Goal: Transaction & Acquisition: Book appointment/travel/reservation

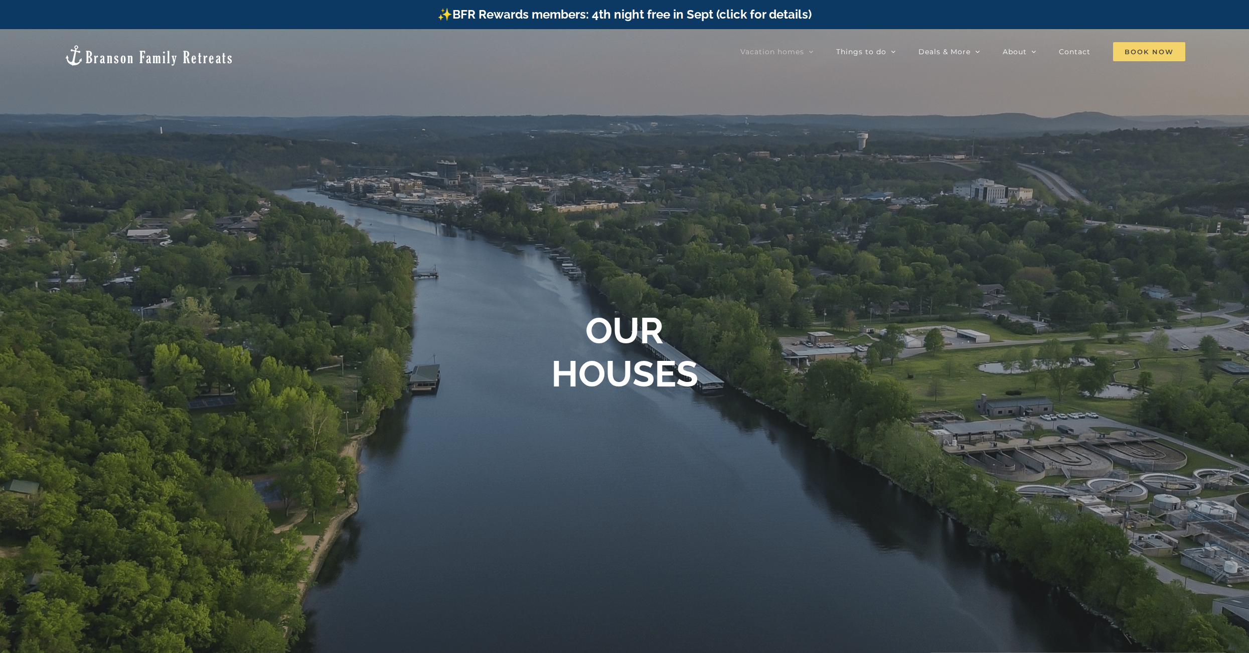
click at [1157, 51] on span "Book Now" at bounding box center [1149, 51] width 72 height 19
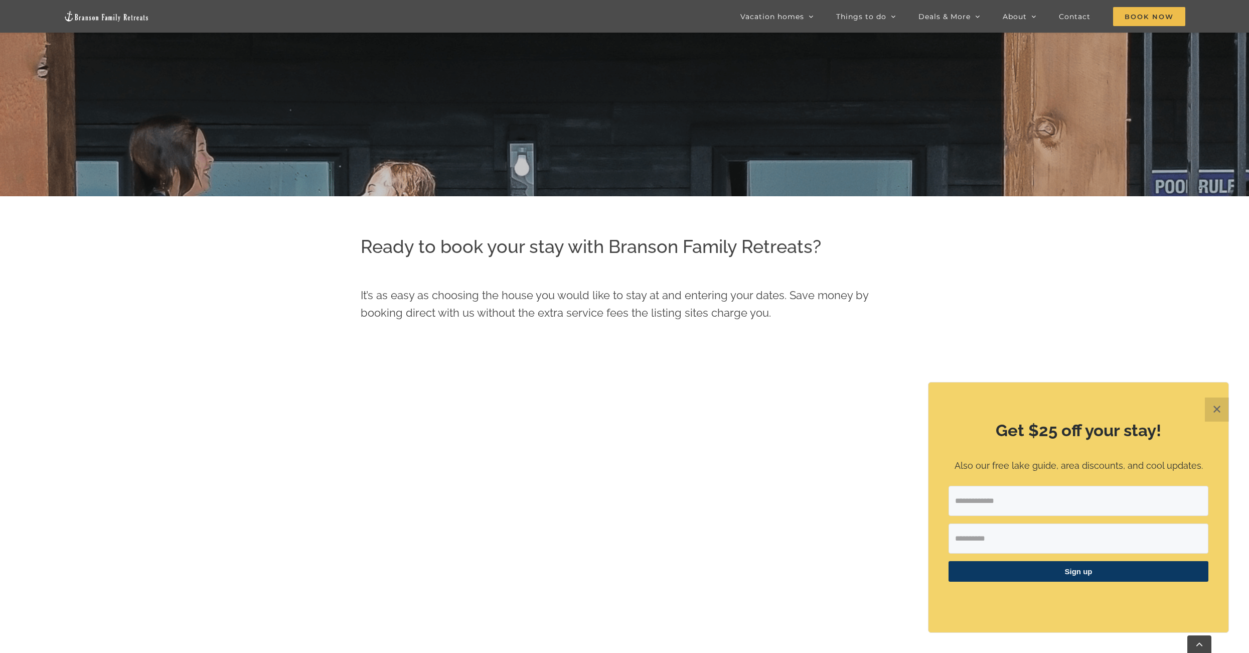
scroll to position [753, 0]
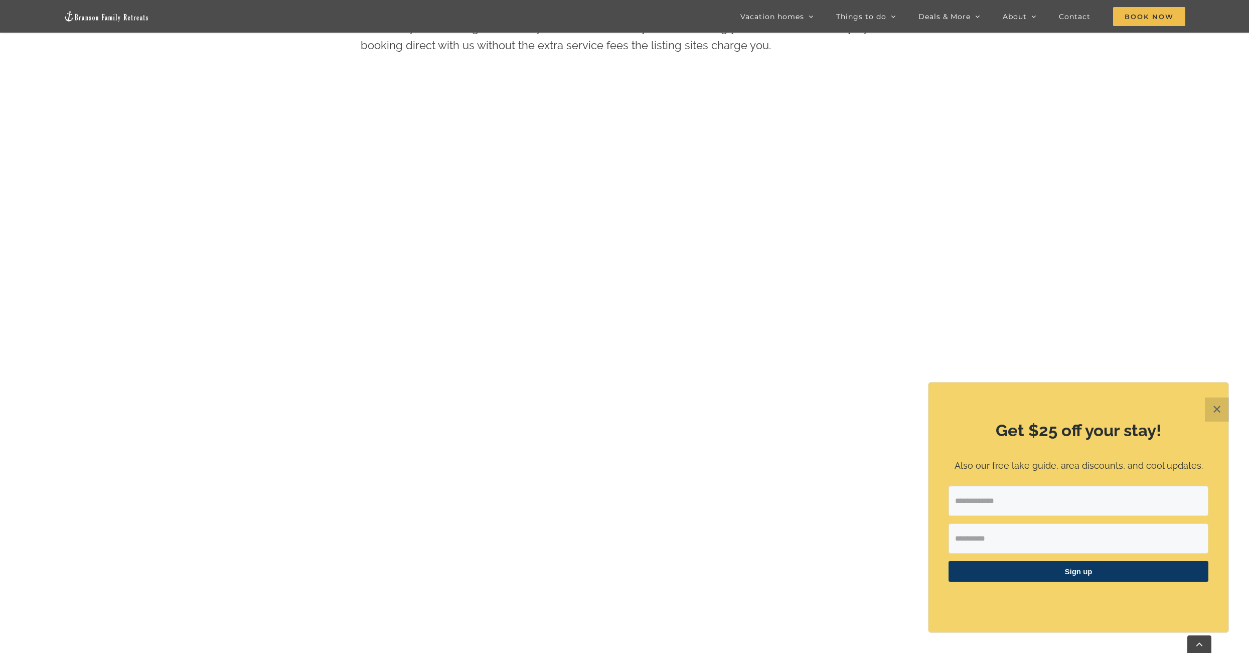
click at [1223, 414] on button "✕" at bounding box center [1217, 409] width 24 height 24
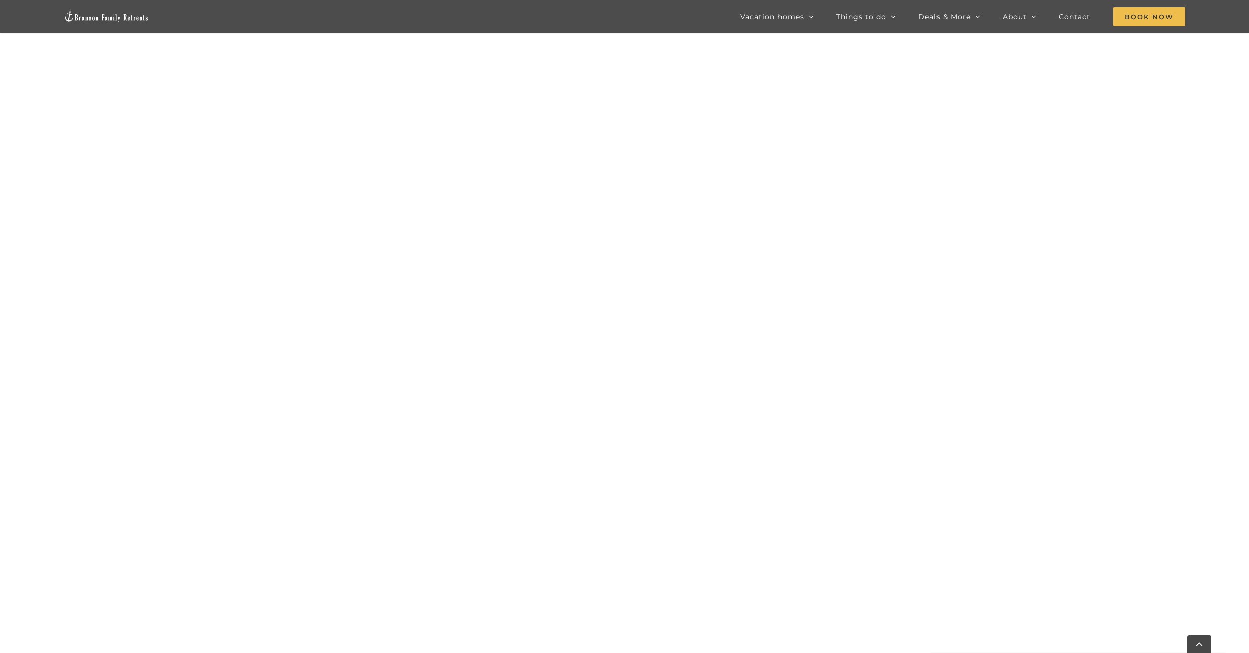
scroll to position [1078, 0]
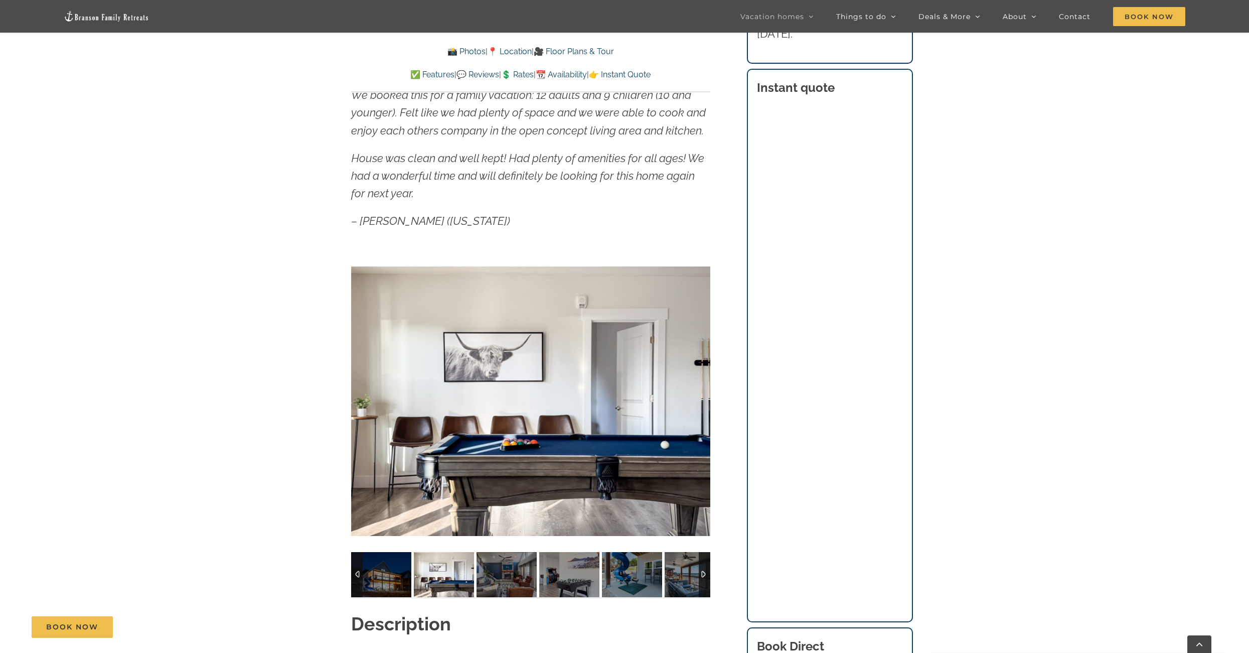
scroll to position [868, 0]
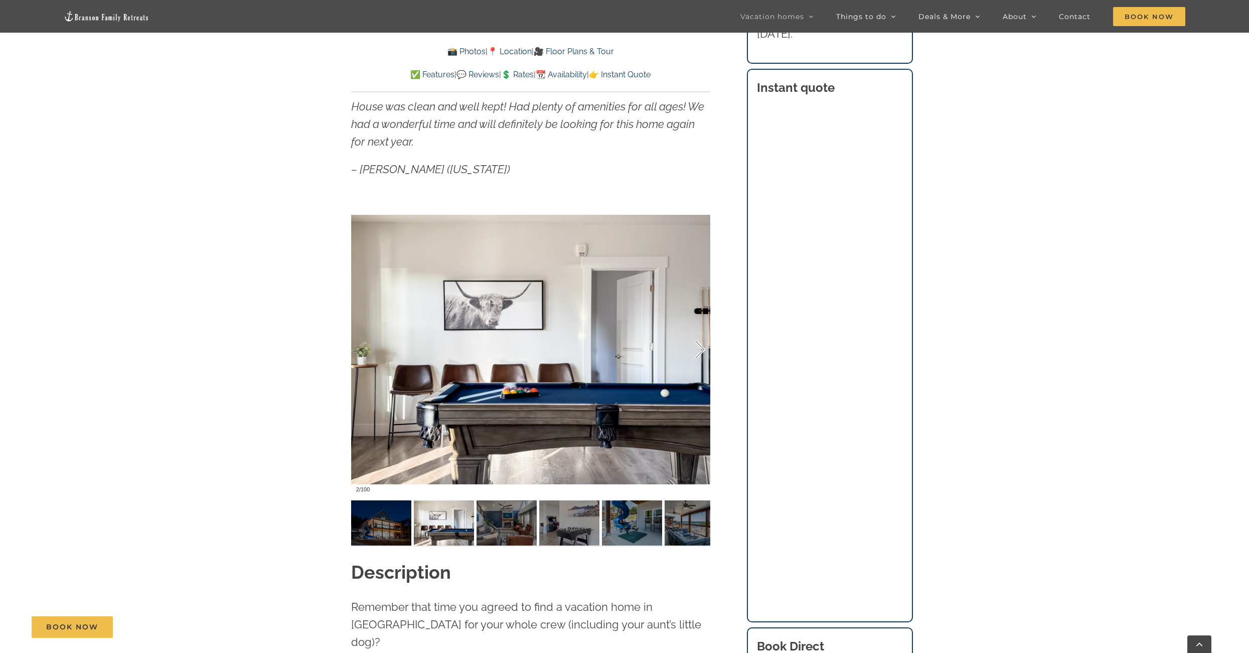
click at [703, 354] on div at bounding box center [689, 350] width 31 height 62
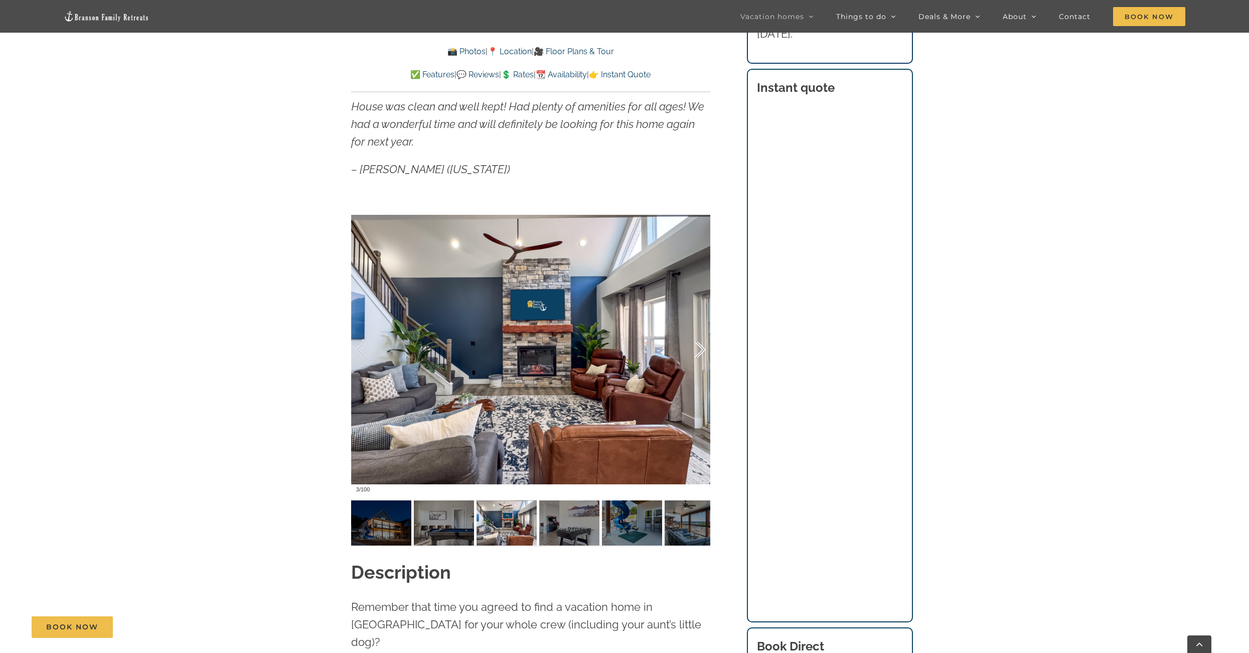
click at [703, 354] on div at bounding box center [689, 350] width 31 height 62
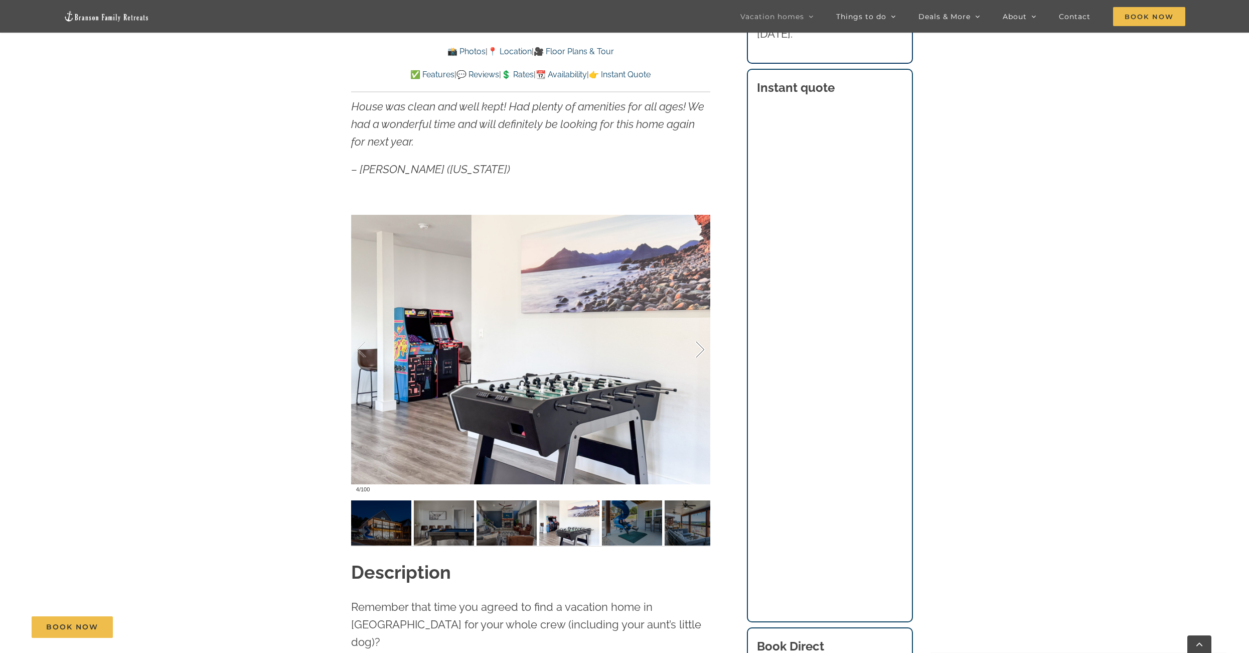
click at [703, 354] on div at bounding box center [689, 350] width 31 height 62
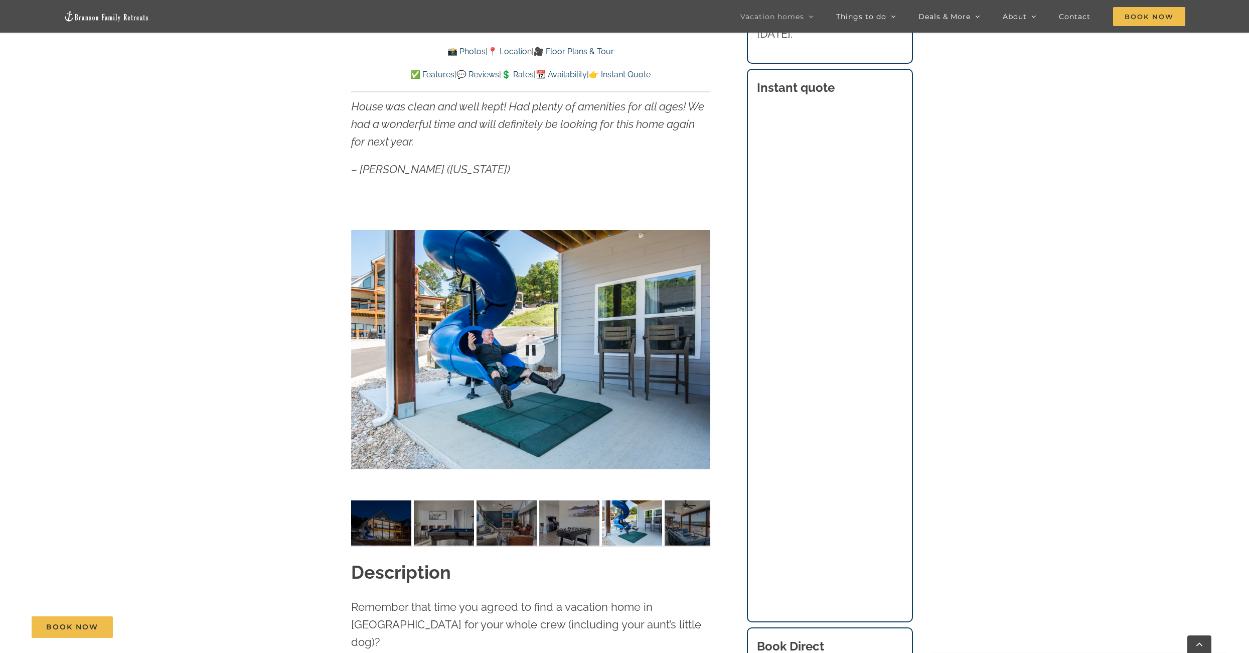
click at [703, 354] on div at bounding box center [530, 349] width 359 height 295
click at [702, 346] on div at bounding box center [689, 350] width 31 height 62
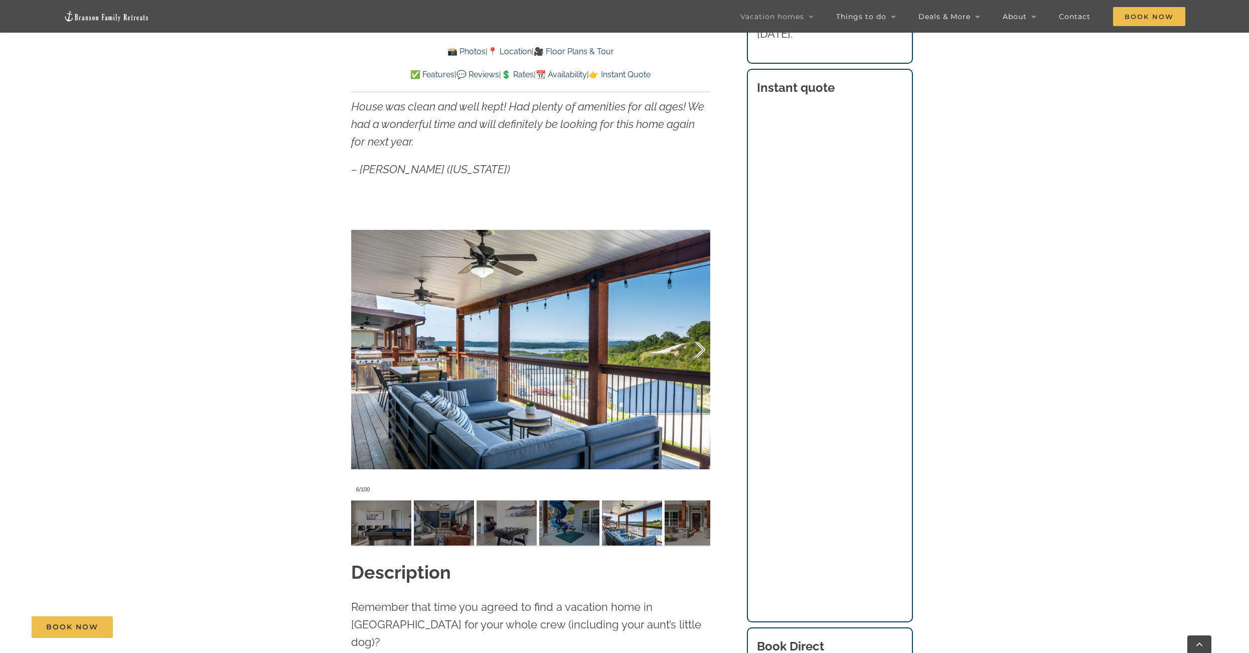
click at [702, 346] on div at bounding box center [689, 350] width 31 height 62
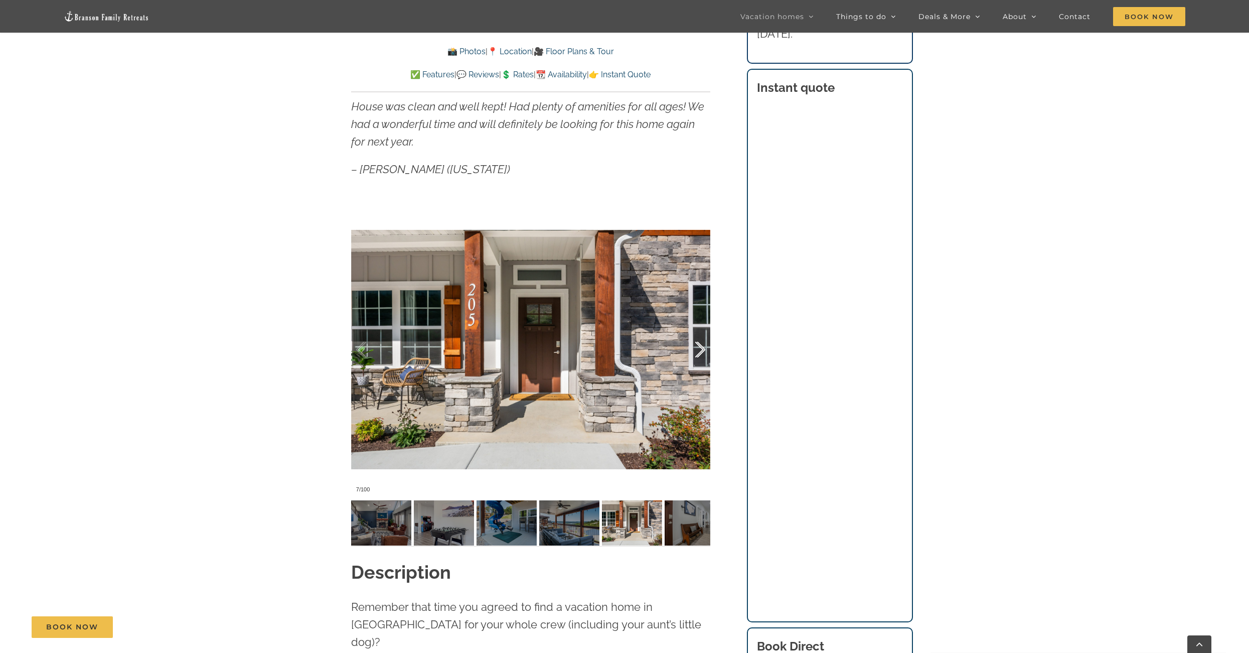
click at [702, 346] on div at bounding box center [689, 350] width 31 height 62
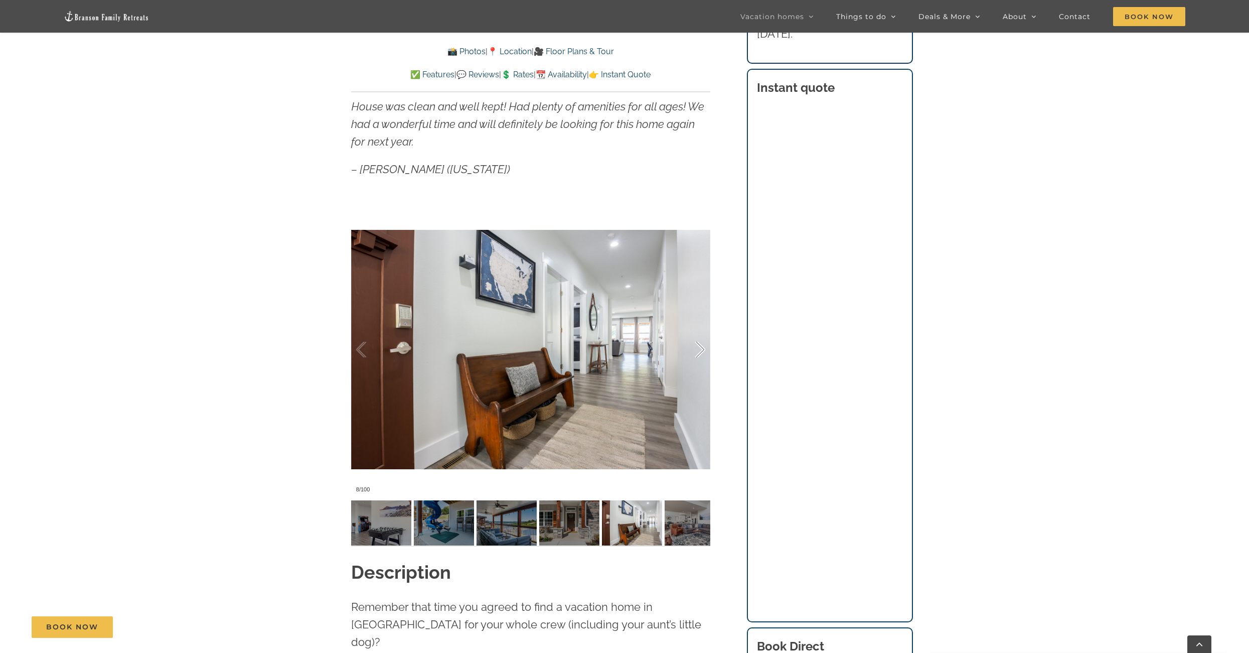
click at [702, 346] on div at bounding box center [689, 350] width 31 height 62
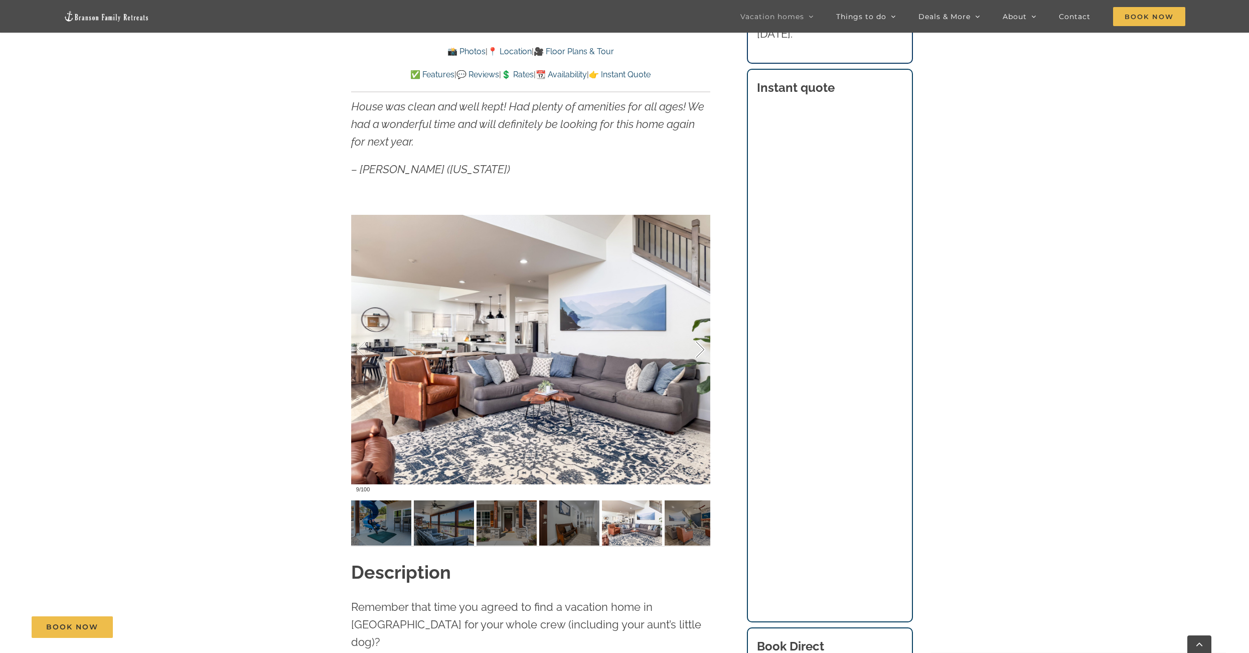
click at [702, 346] on div at bounding box center [689, 350] width 31 height 62
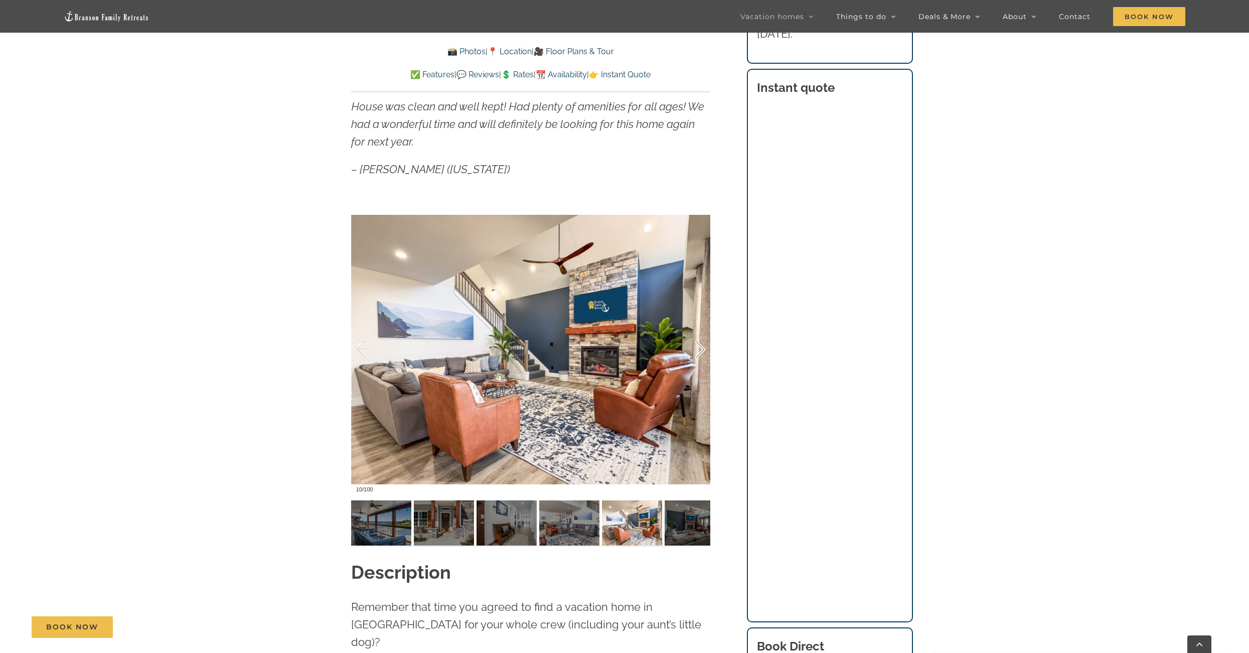
click at [702, 346] on div at bounding box center [689, 350] width 31 height 62
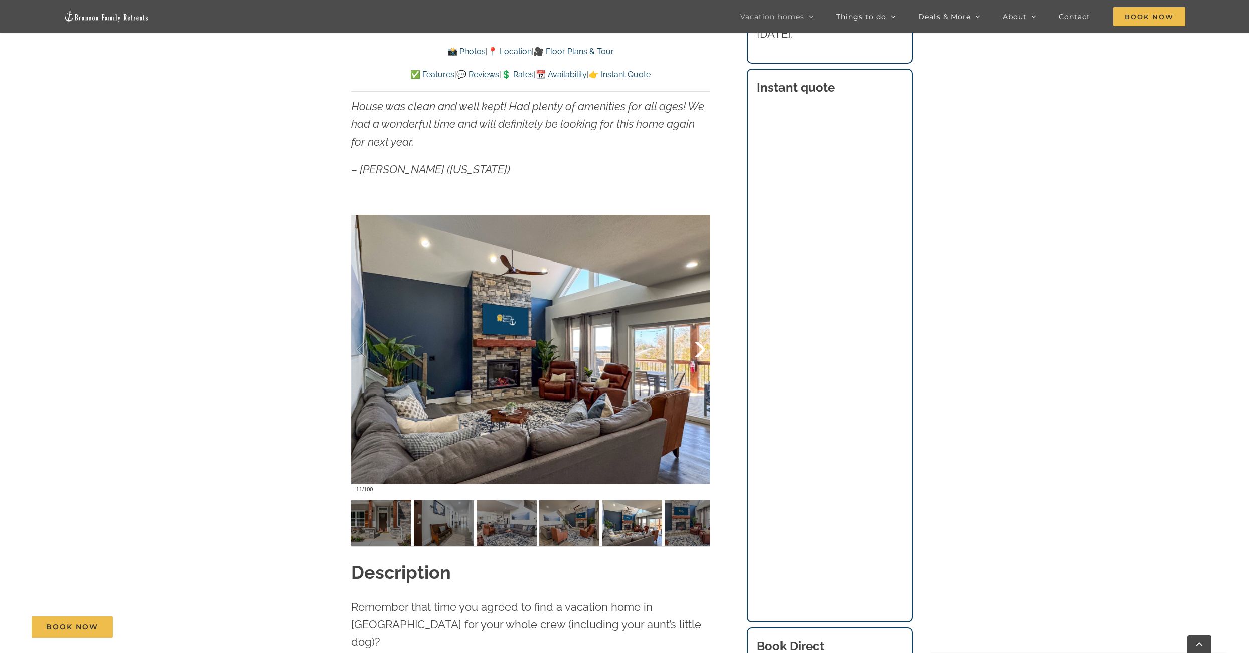
click at [702, 346] on div at bounding box center [689, 350] width 31 height 62
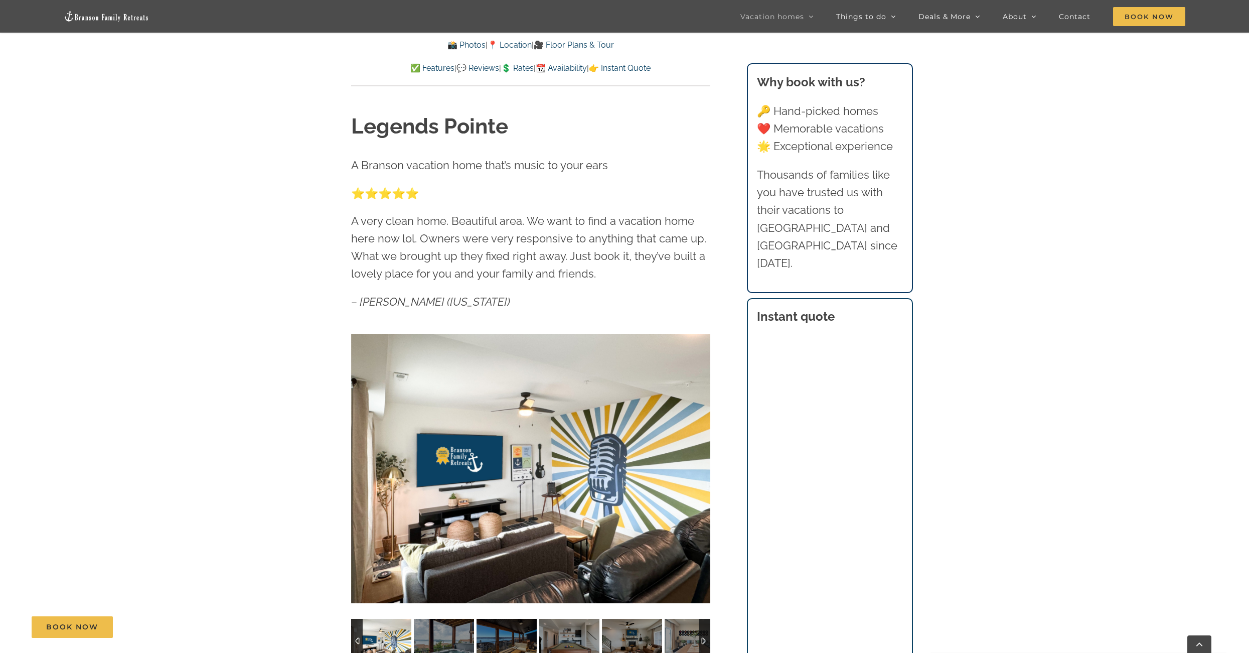
scroll to position [662, 0]
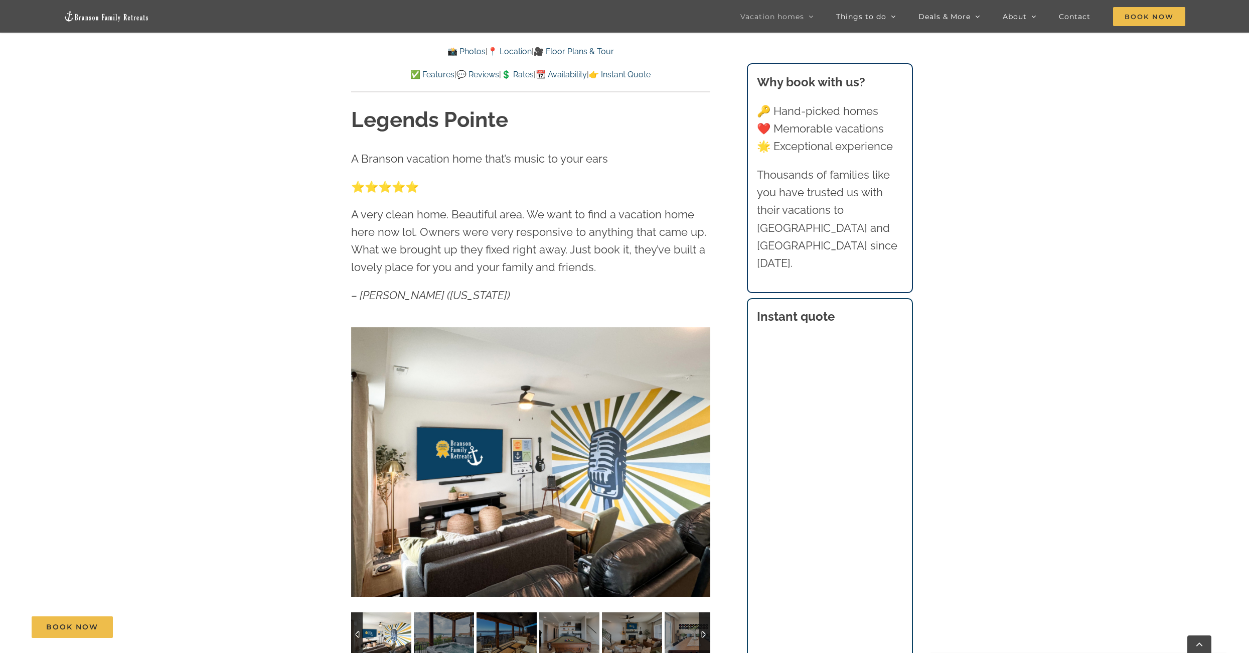
click at [575, 463] on div at bounding box center [530, 461] width 359 height 295
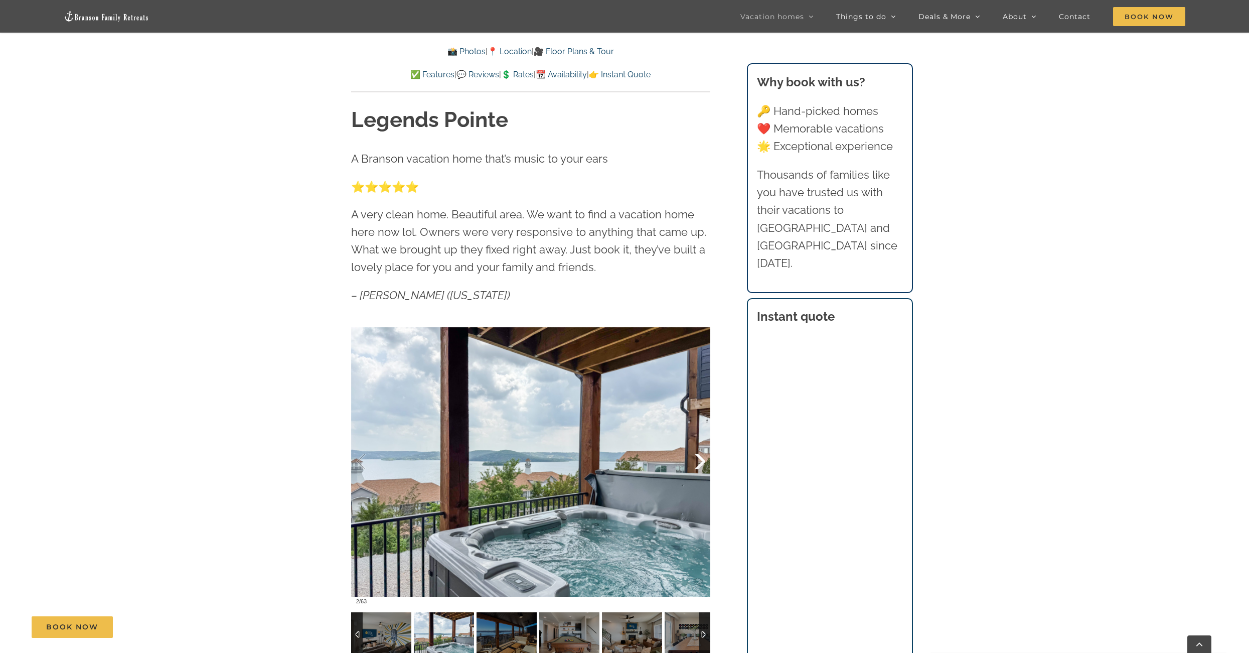
click at [704, 461] on div at bounding box center [689, 461] width 31 height 62
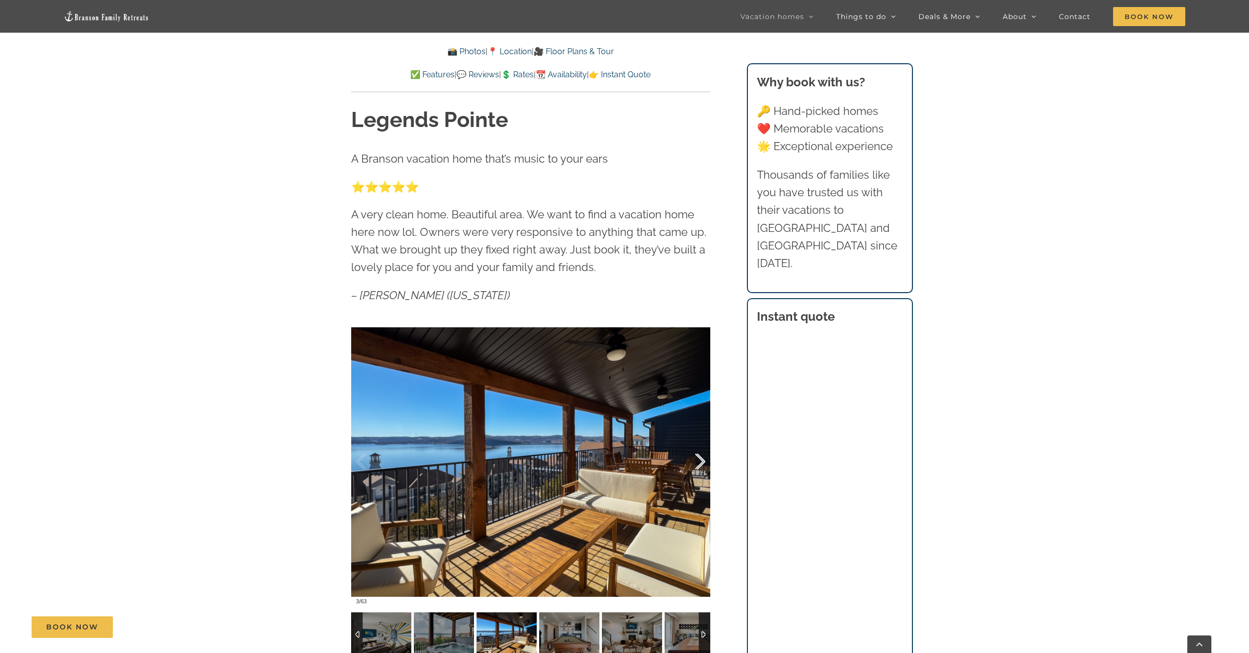
click at [704, 461] on div at bounding box center [689, 461] width 31 height 62
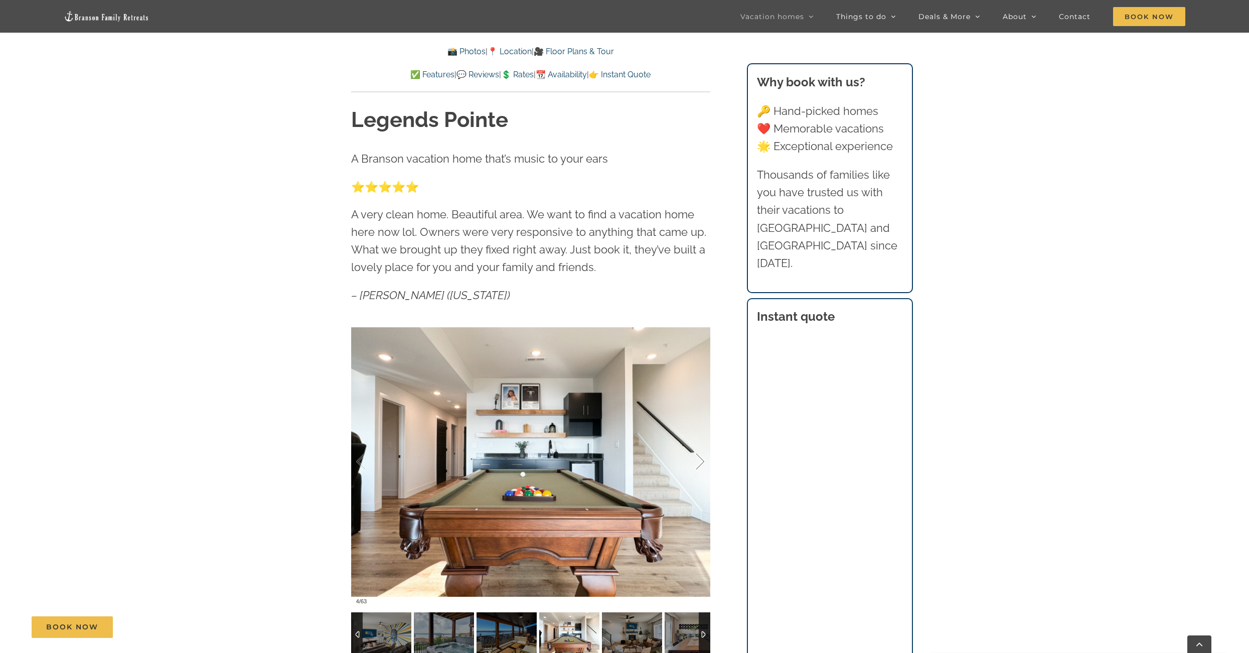
click at [704, 461] on div at bounding box center [689, 461] width 31 height 62
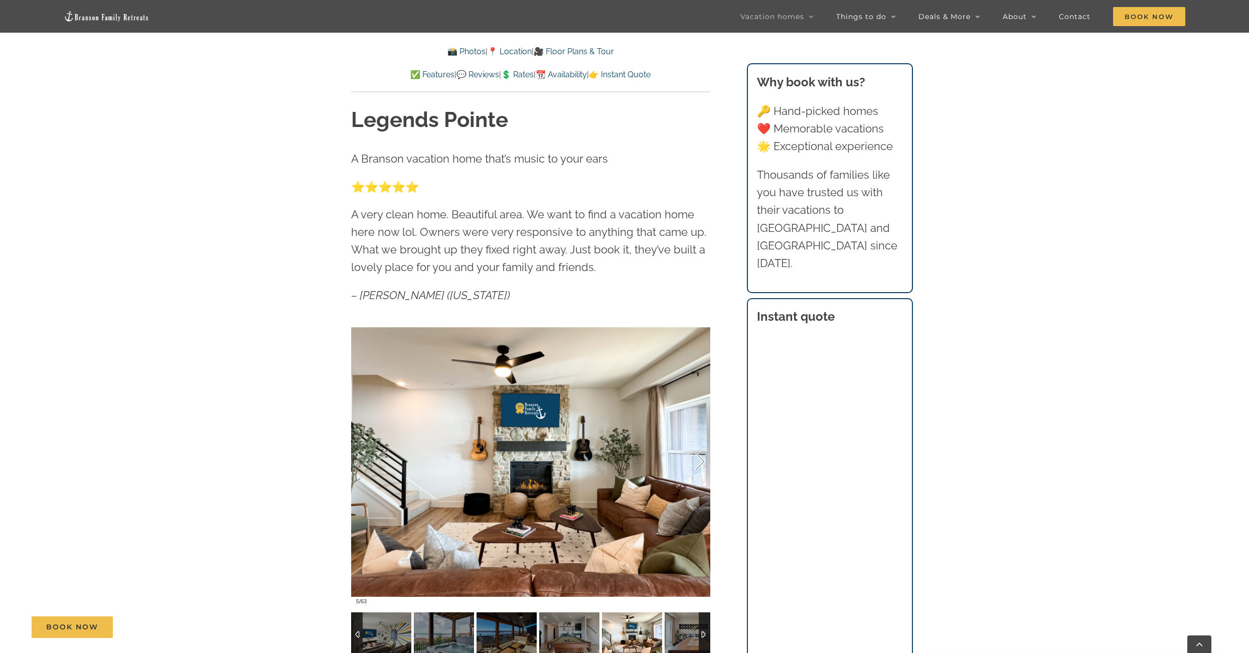
click at [704, 461] on div at bounding box center [689, 461] width 31 height 62
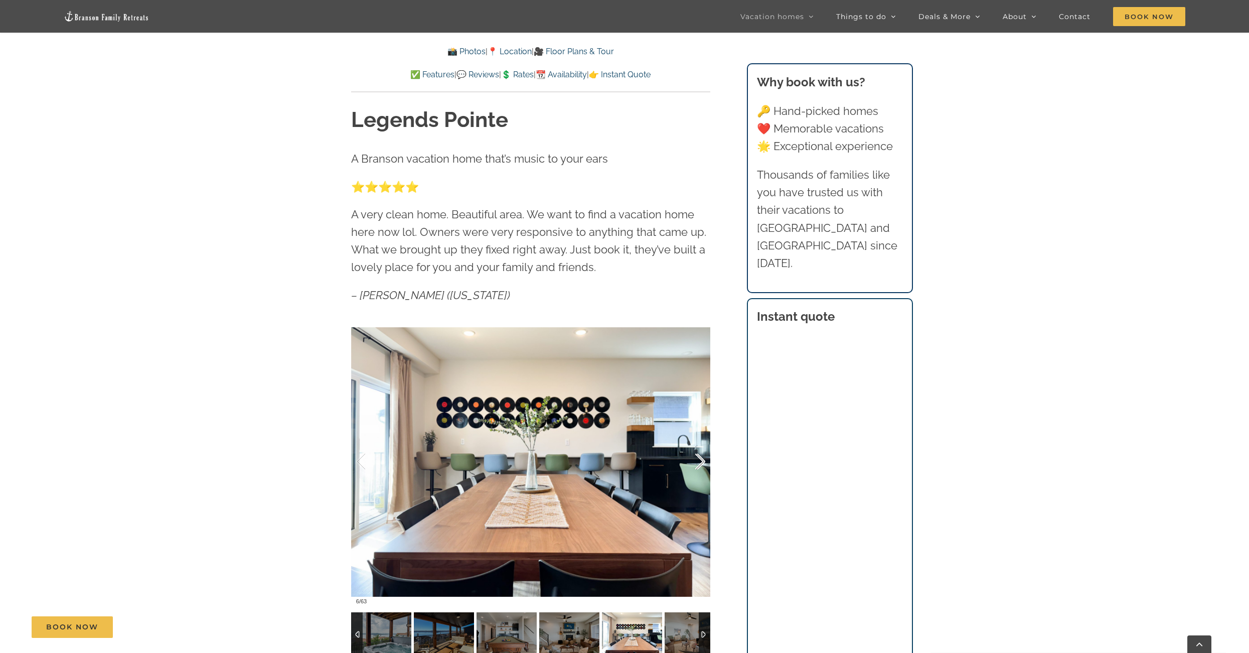
click at [704, 461] on div at bounding box center [689, 461] width 31 height 62
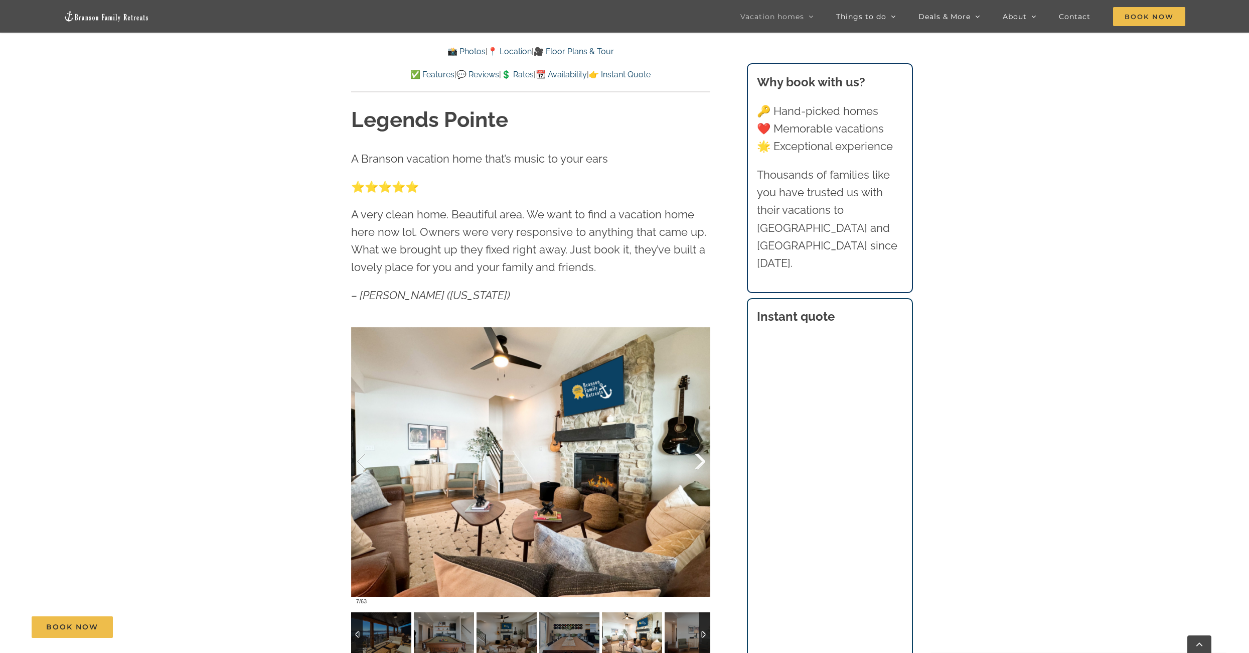
click at [704, 461] on div at bounding box center [689, 461] width 31 height 62
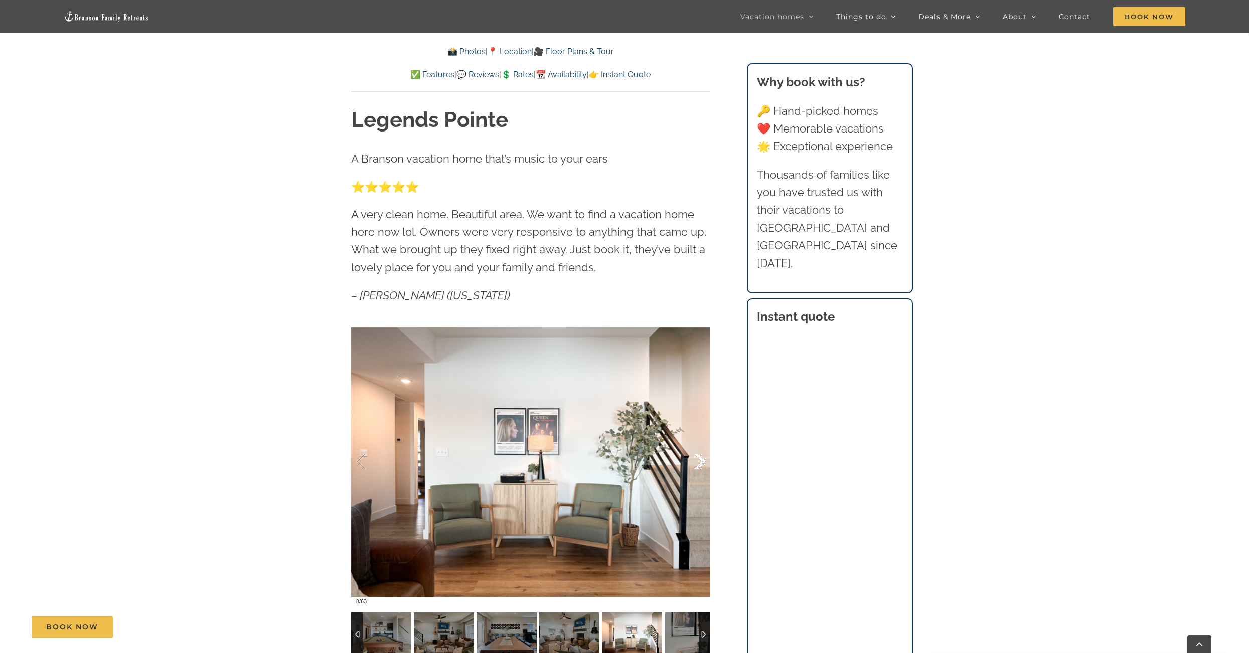
click at [704, 461] on div at bounding box center [689, 461] width 31 height 62
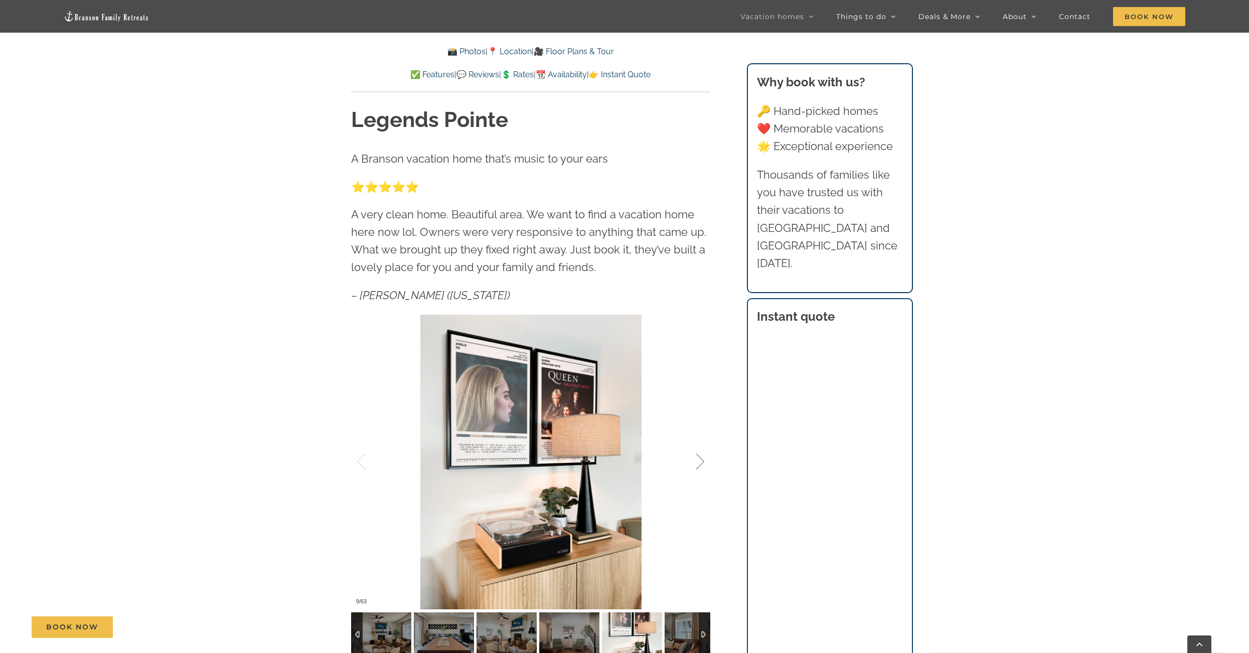
click at [704, 461] on div at bounding box center [689, 461] width 31 height 62
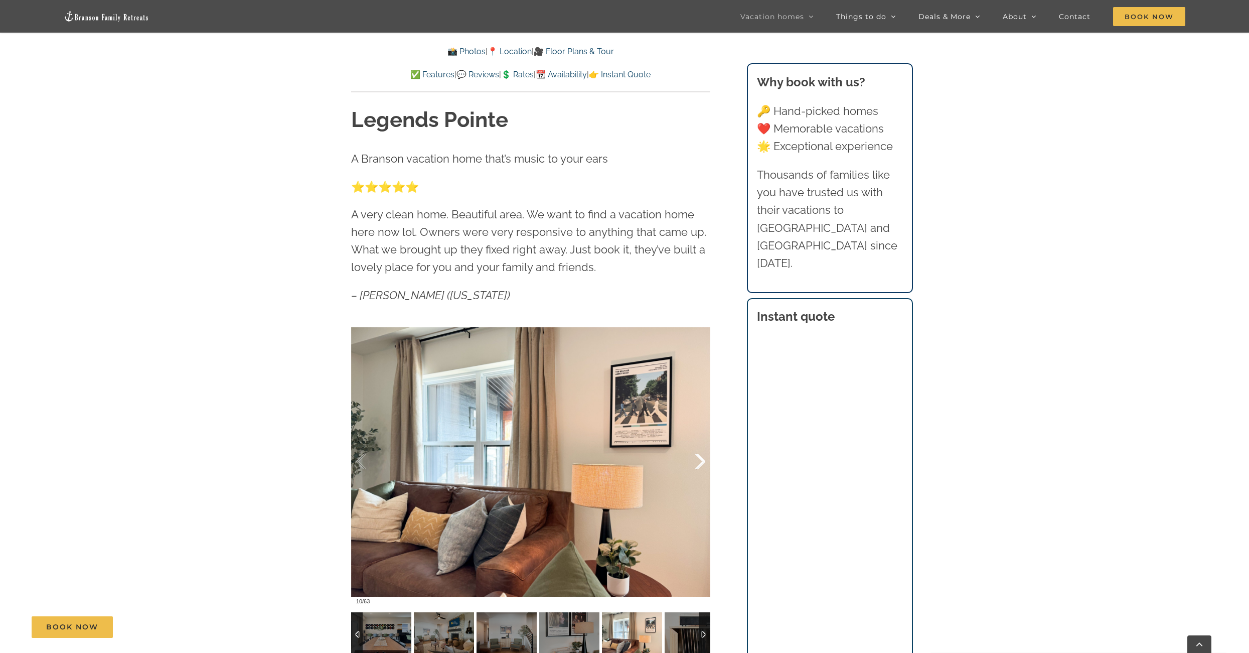
click at [704, 461] on div at bounding box center [689, 461] width 31 height 62
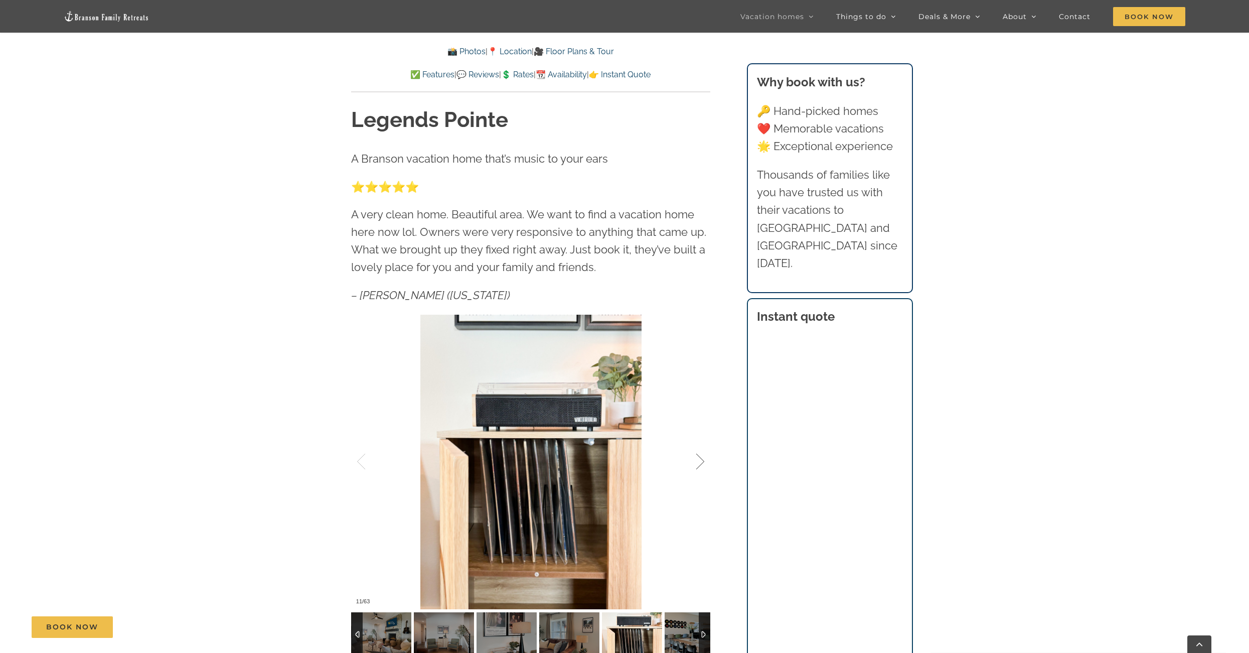
click at [704, 461] on div at bounding box center [689, 461] width 31 height 62
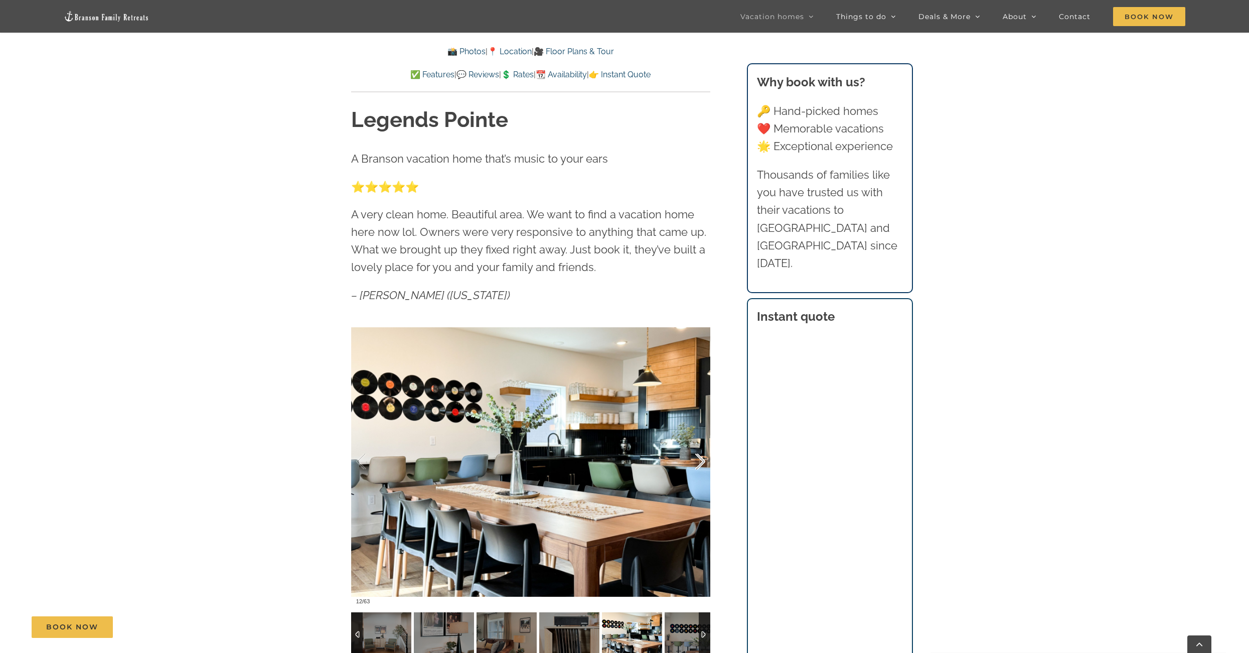
click at [704, 461] on div at bounding box center [689, 461] width 31 height 62
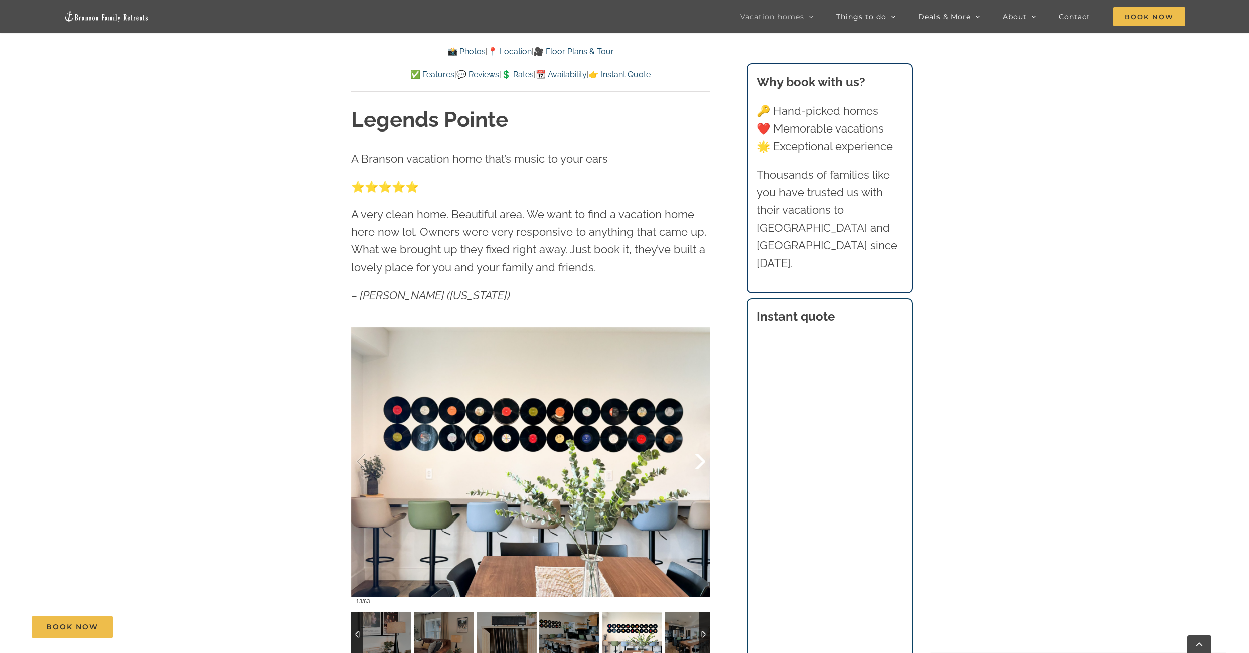
click at [704, 461] on div at bounding box center [689, 461] width 31 height 62
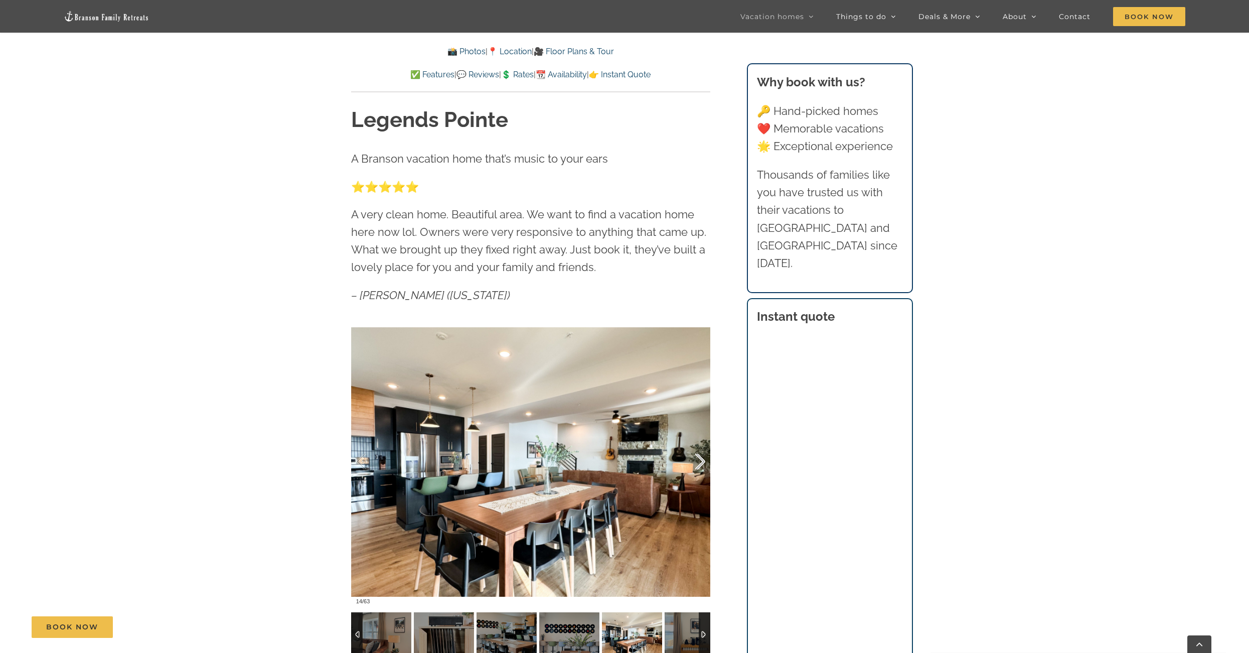
click at [704, 461] on div at bounding box center [689, 461] width 31 height 62
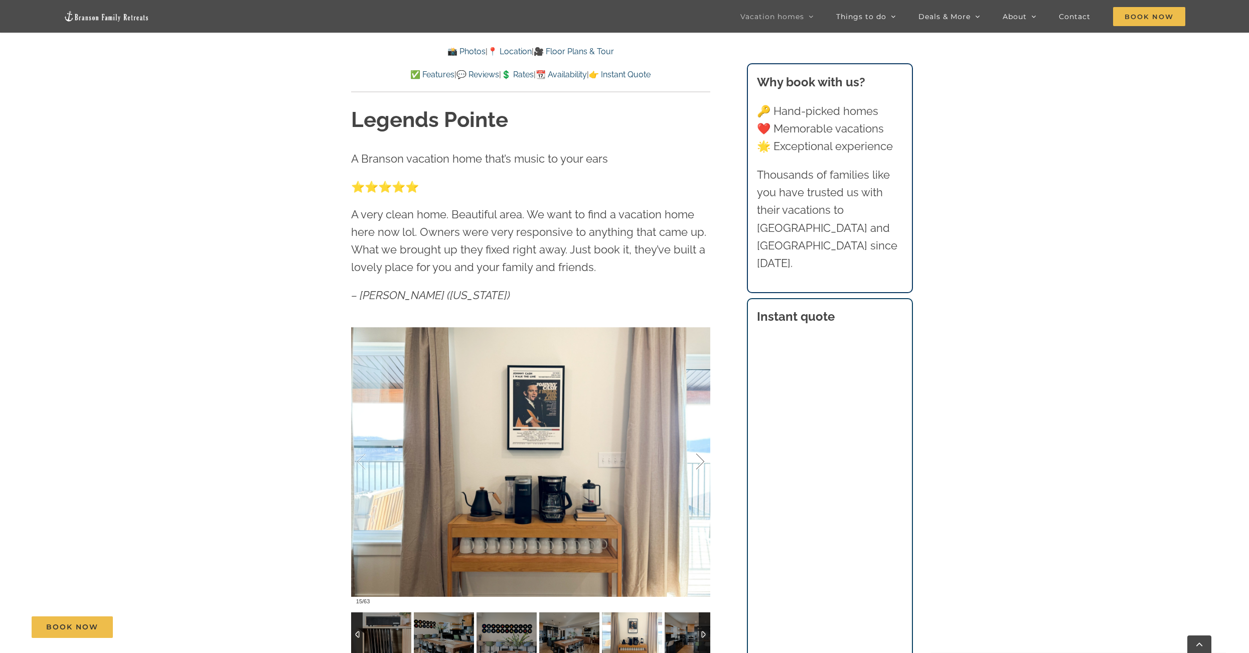
click at [704, 461] on div at bounding box center [689, 461] width 31 height 62
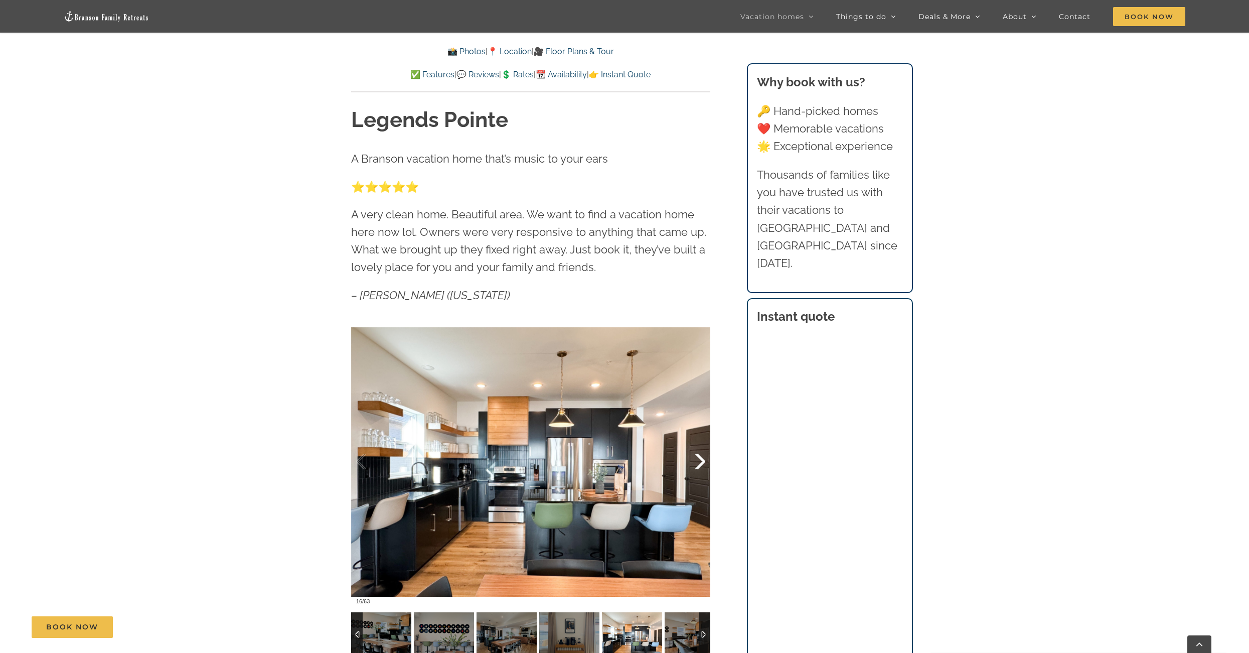
click at [704, 461] on div at bounding box center [689, 461] width 31 height 62
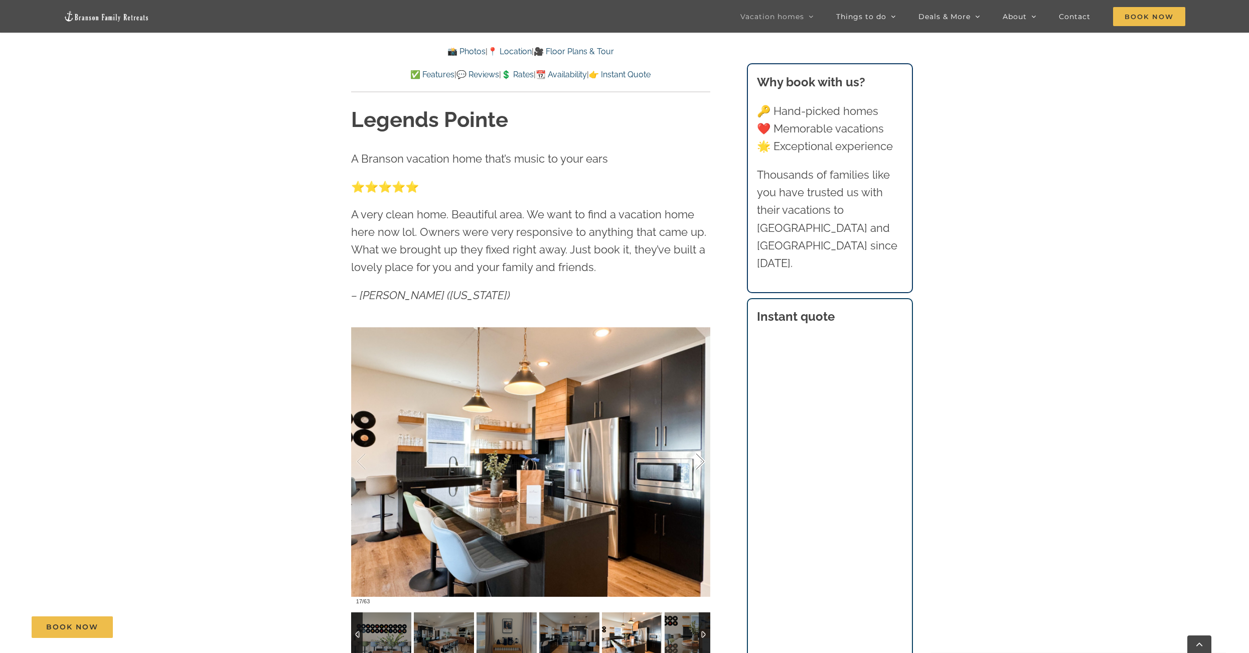
click at [704, 461] on div at bounding box center [689, 461] width 31 height 62
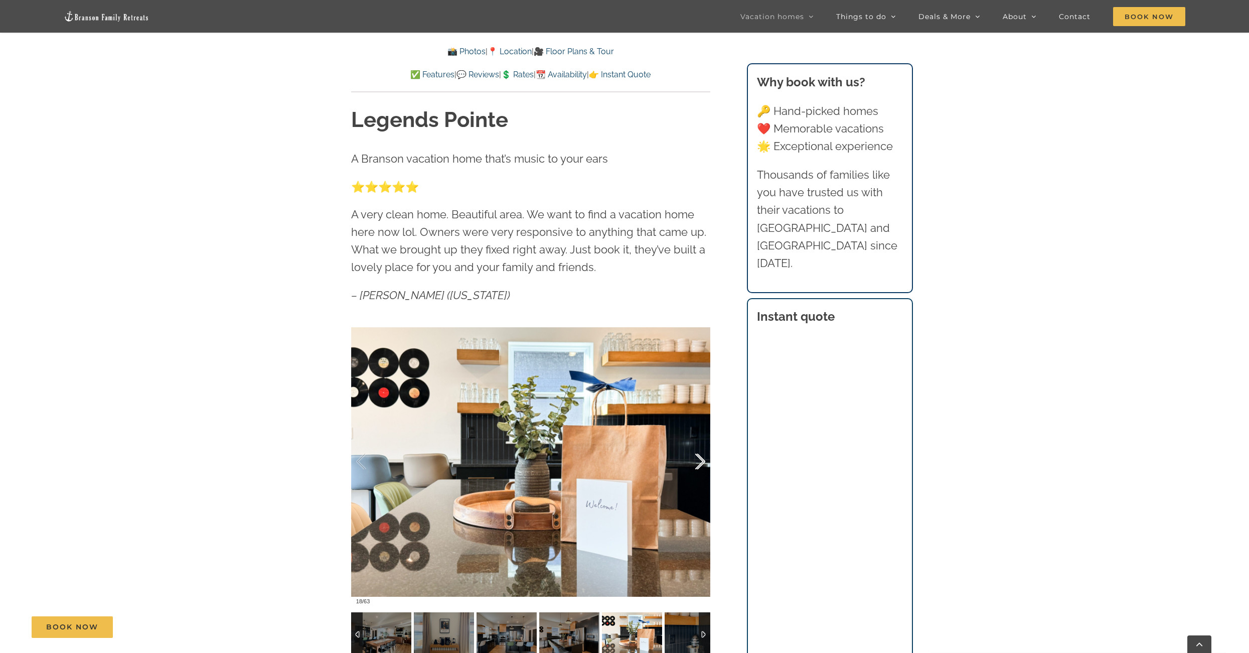
click at [704, 461] on div at bounding box center [689, 461] width 31 height 62
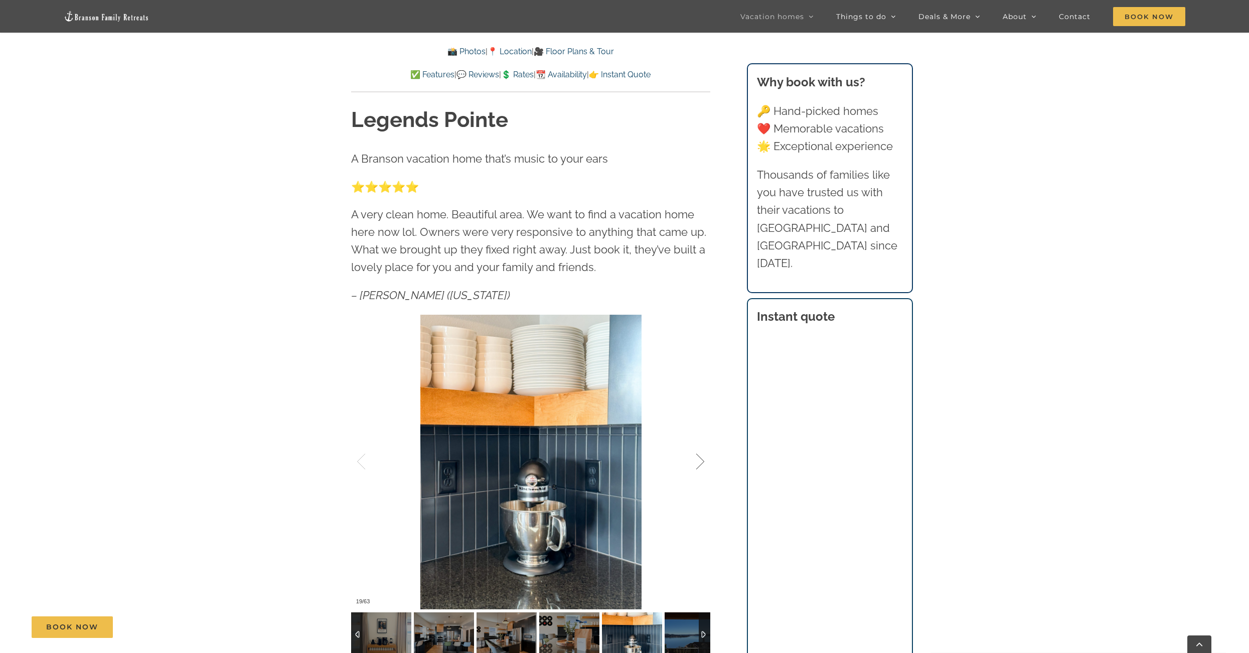
click at [704, 461] on div at bounding box center [689, 461] width 31 height 62
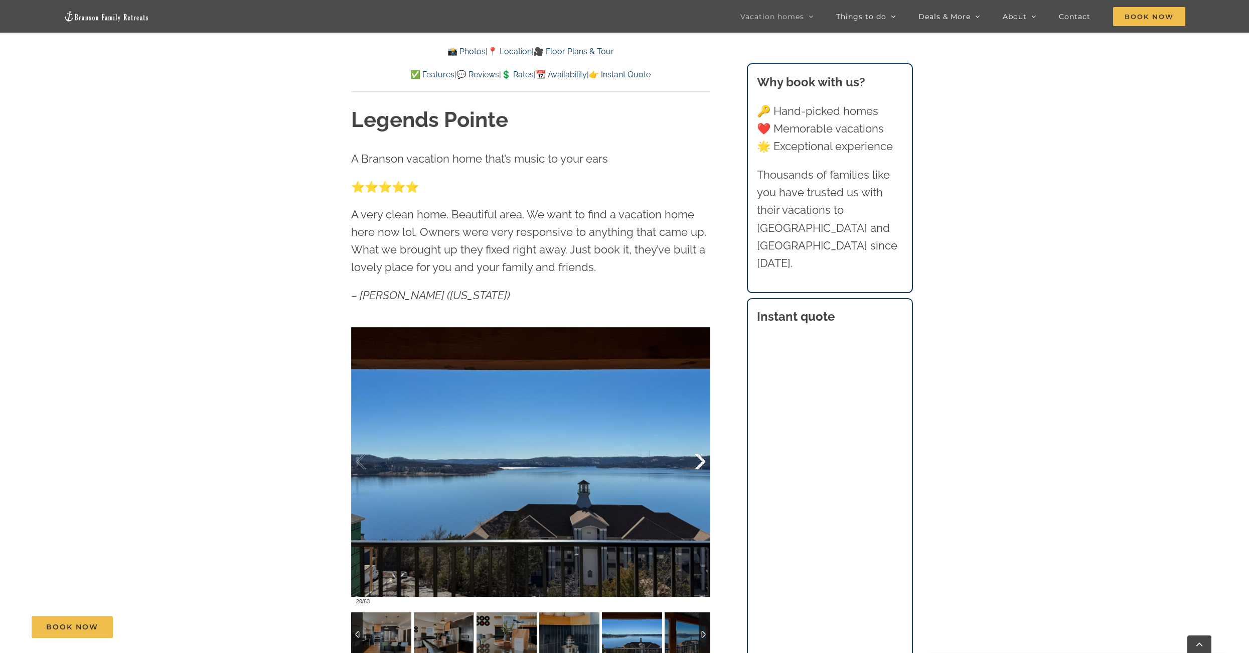
click at [701, 462] on div at bounding box center [689, 461] width 31 height 62
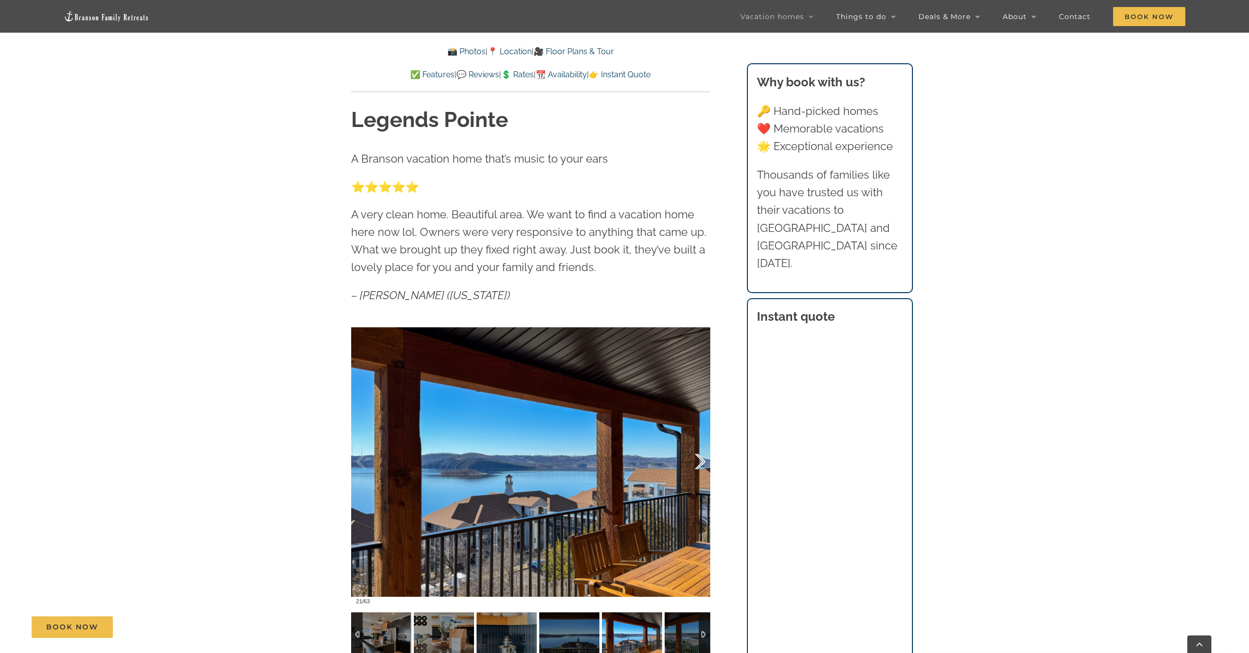
click at [701, 462] on div at bounding box center [689, 461] width 31 height 62
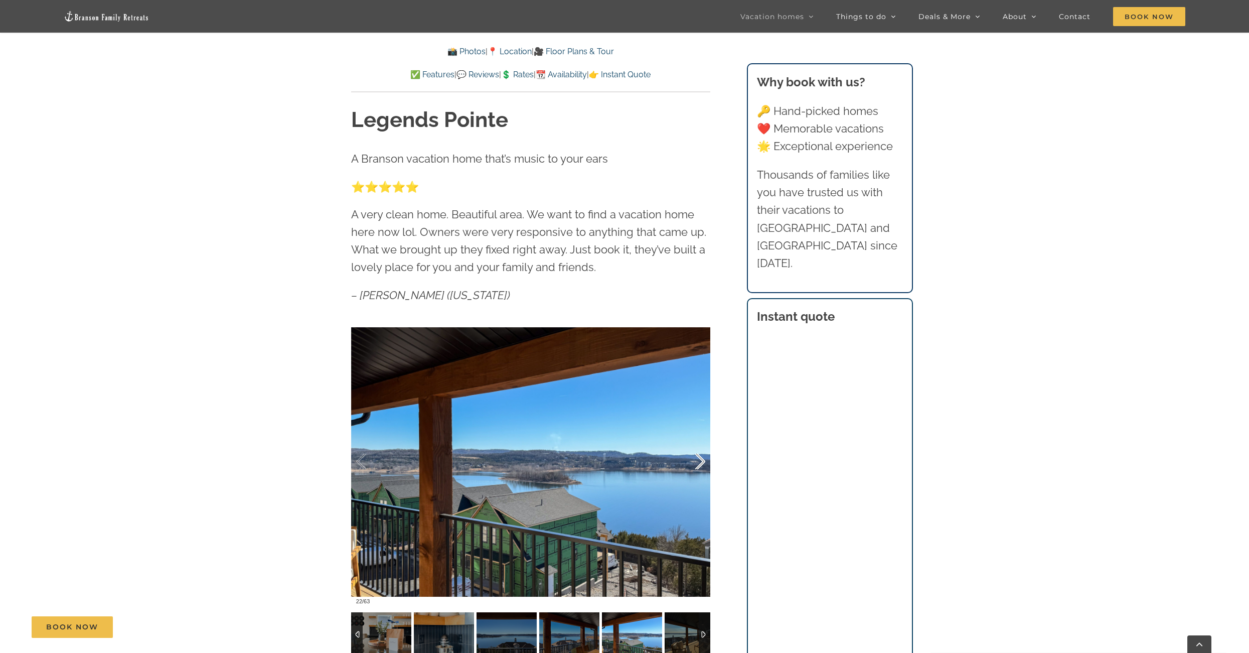
click at [701, 462] on div at bounding box center [689, 461] width 31 height 62
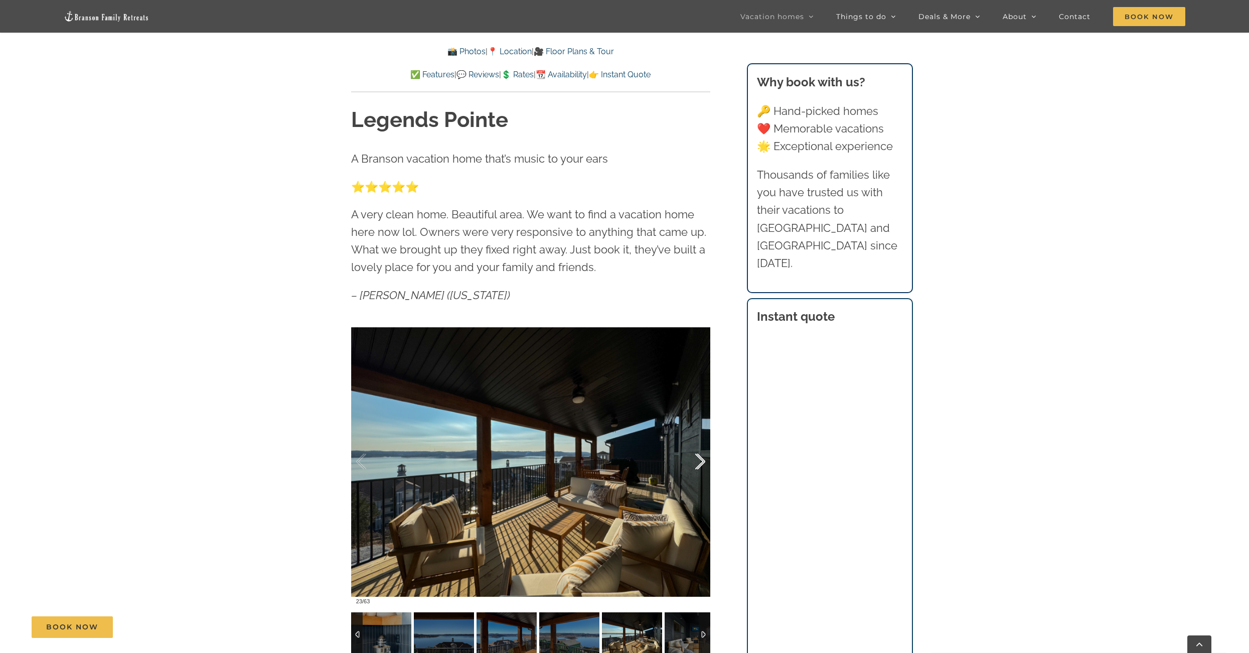
click at [701, 462] on div at bounding box center [689, 461] width 31 height 62
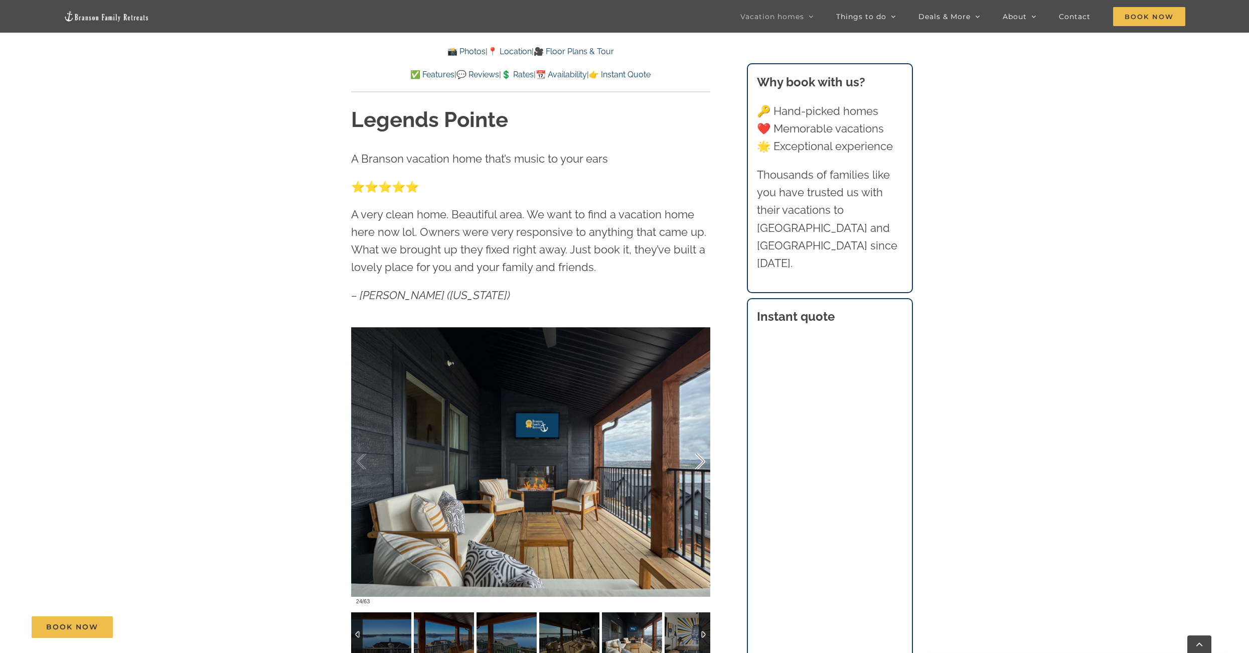
click at [701, 462] on div at bounding box center [689, 461] width 31 height 62
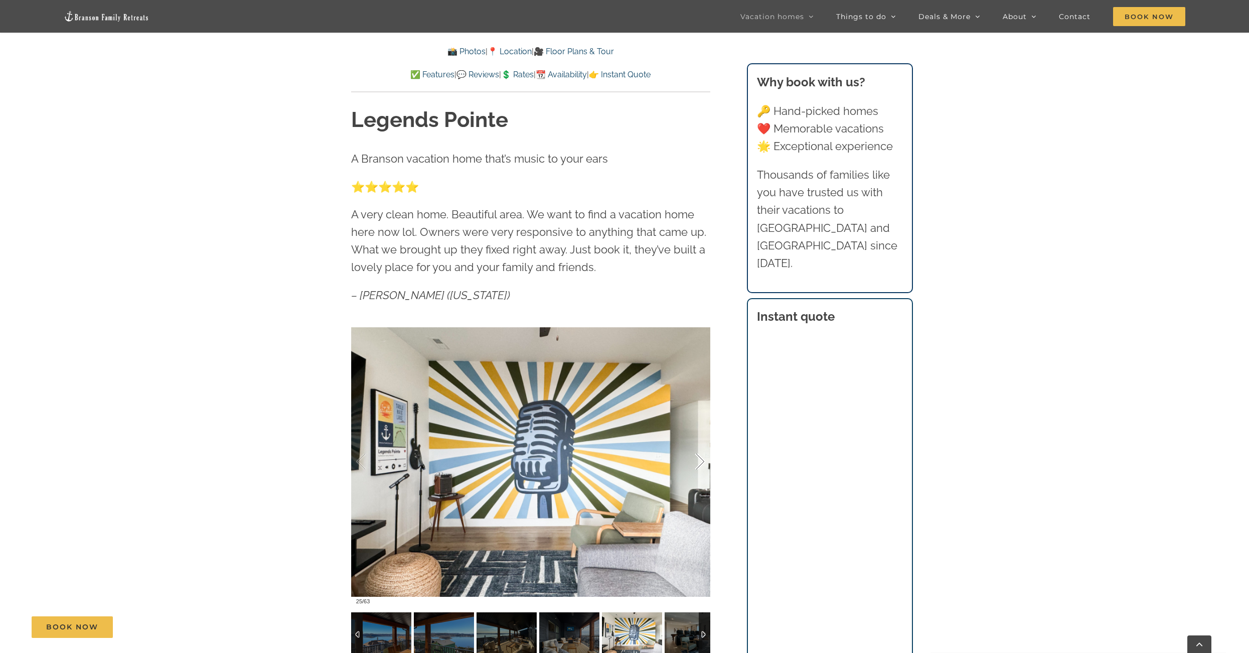
click at [701, 462] on div at bounding box center [689, 461] width 31 height 62
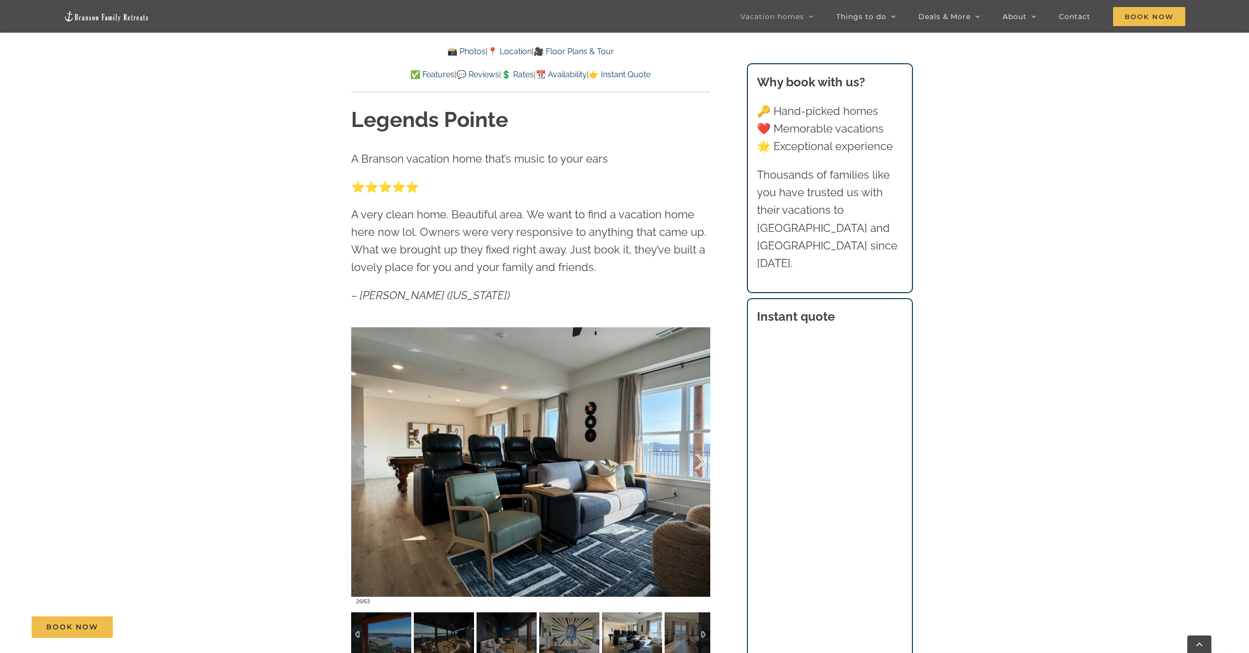
click at [701, 462] on div at bounding box center [689, 461] width 31 height 62
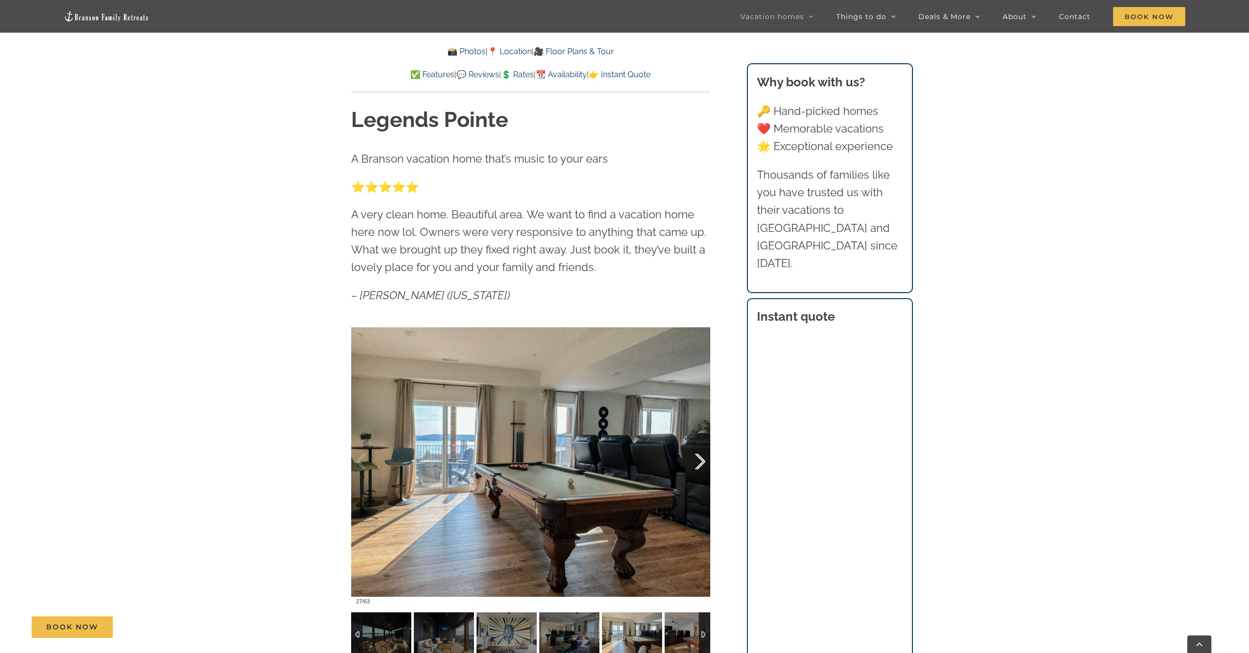
click at [701, 462] on div at bounding box center [689, 461] width 31 height 62
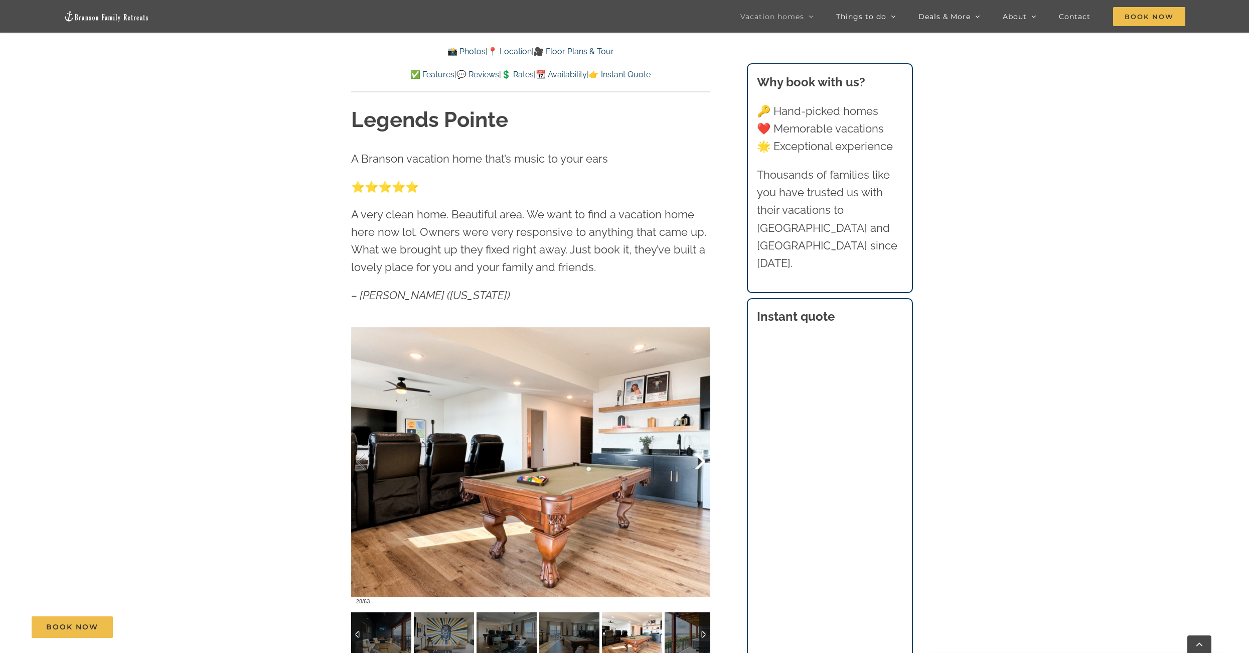
click at [701, 462] on div at bounding box center [689, 461] width 31 height 62
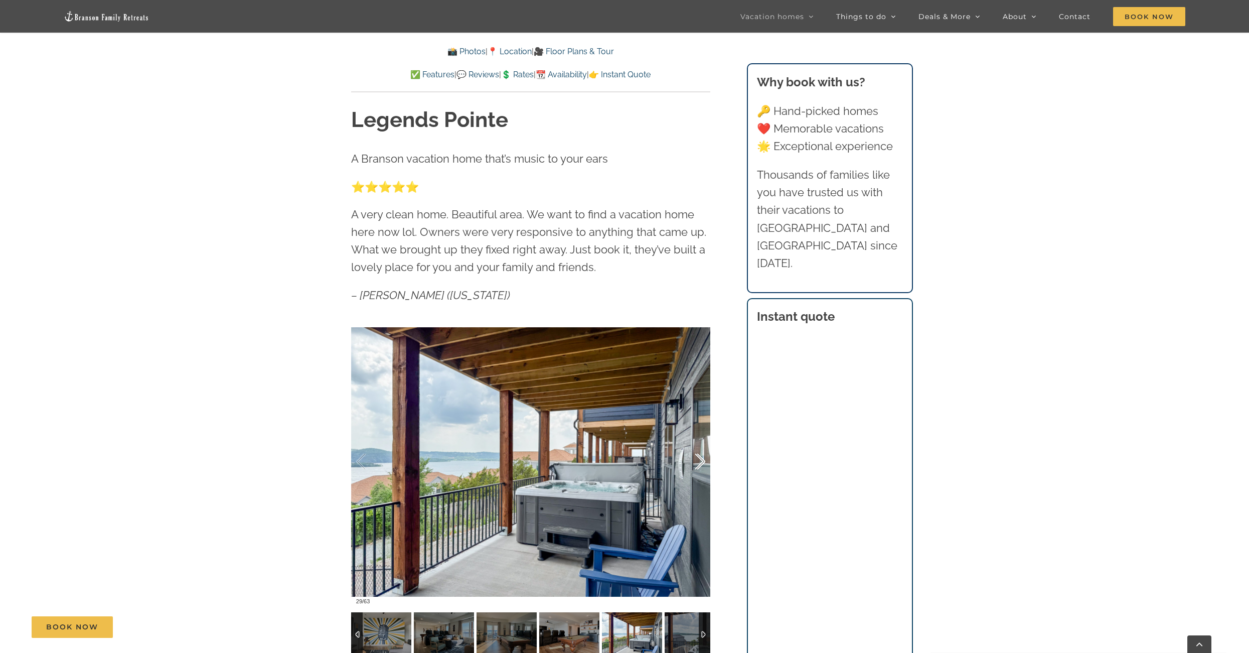
click at [701, 462] on div at bounding box center [689, 461] width 31 height 62
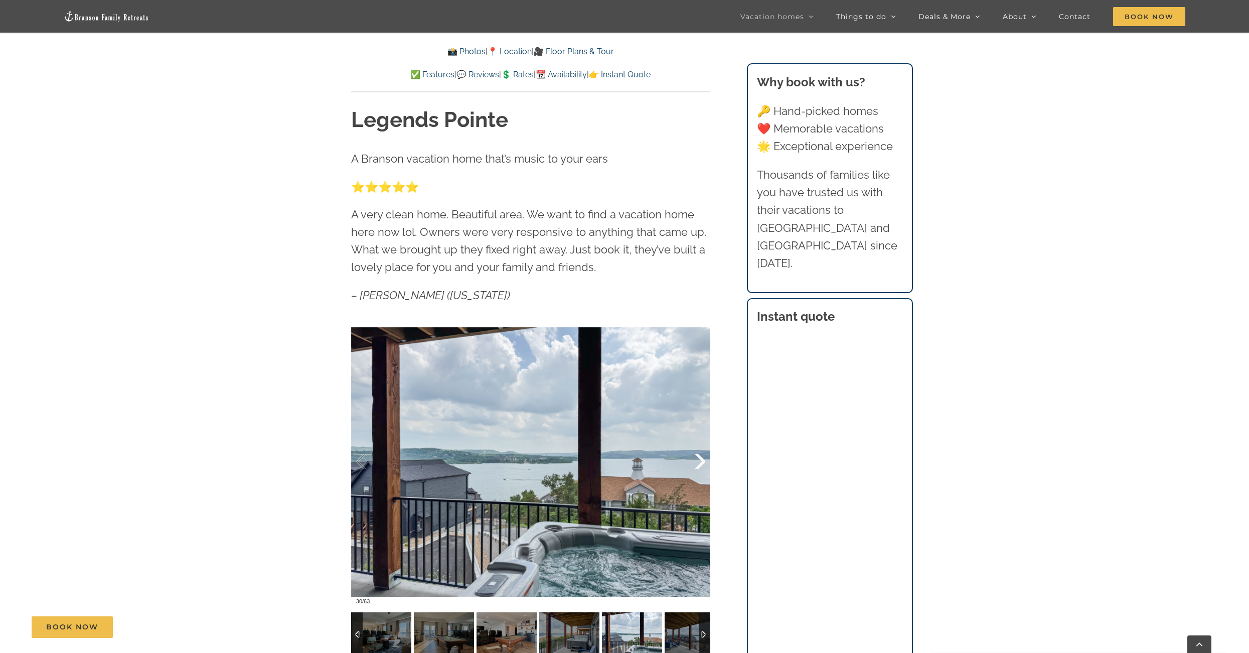
click at [701, 462] on div at bounding box center [689, 461] width 31 height 62
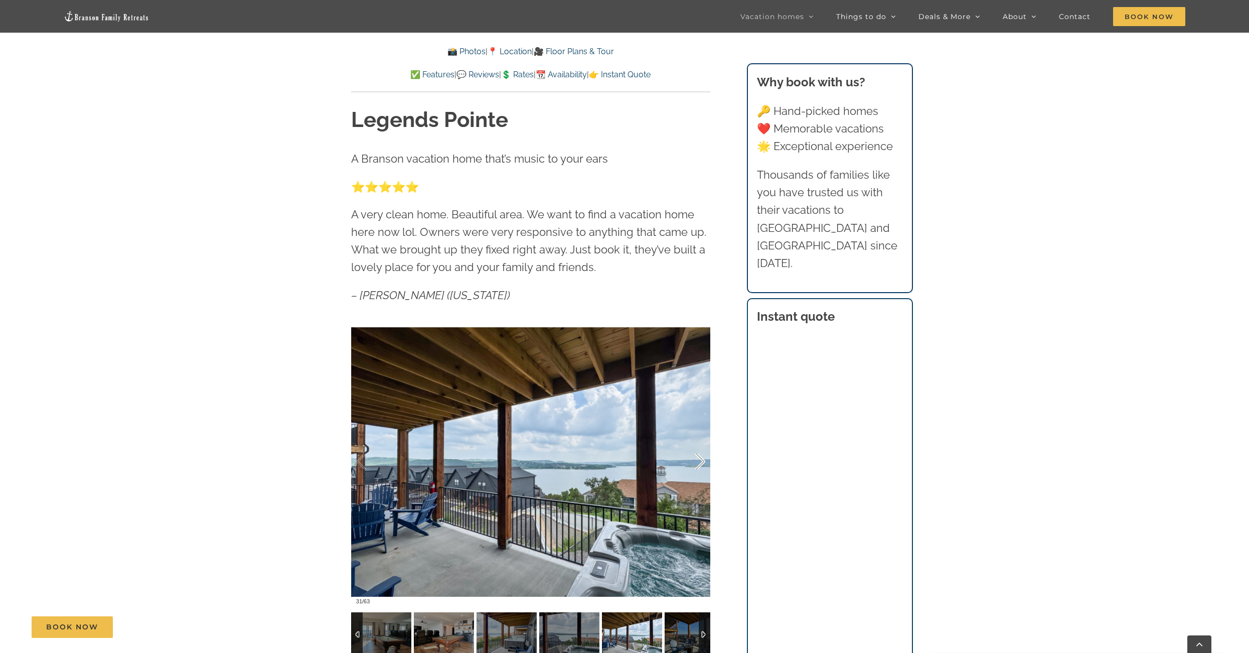
click at [701, 462] on div at bounding box center [689, 461] width 31 height 62
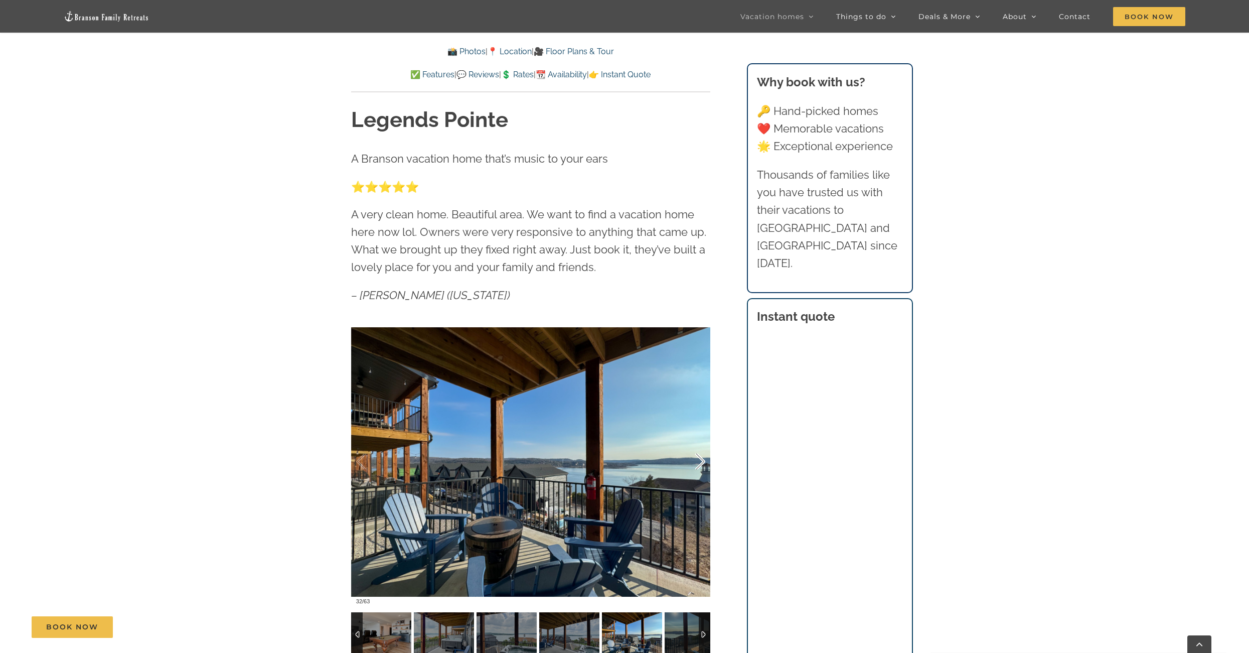
click at [701, 462] on div at bounding box center [689, 461] width 31 height 62
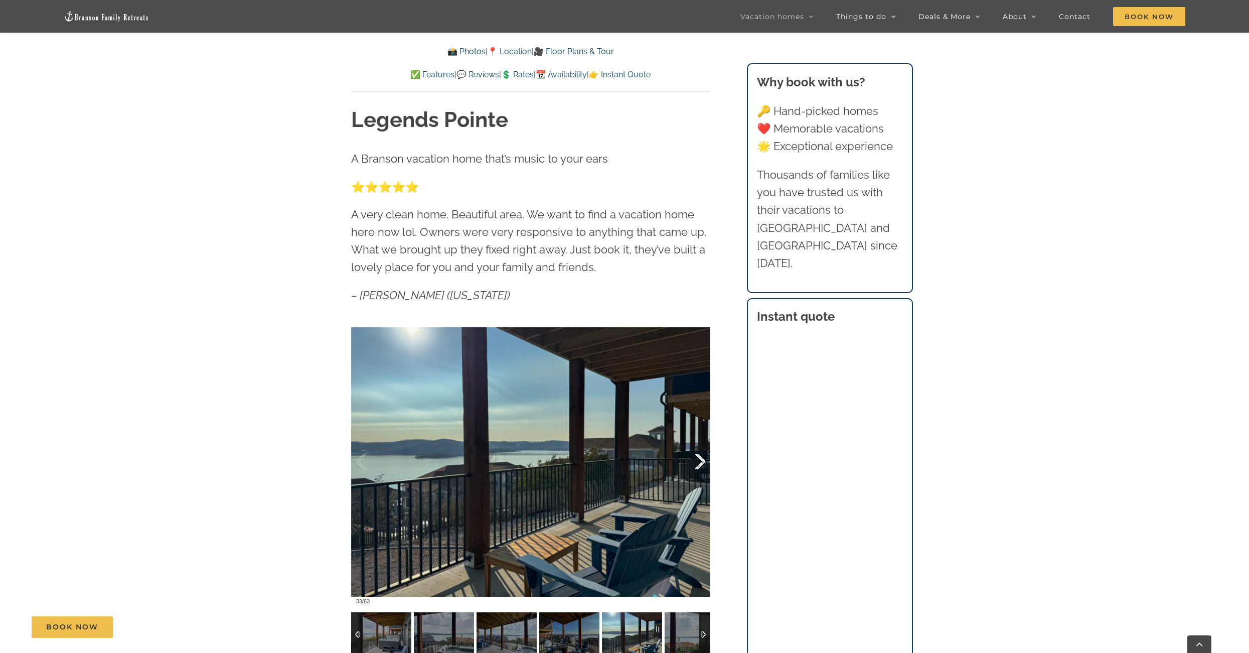
click at [701, 462] on div at bounding box center [689, 461] width 31 height 62
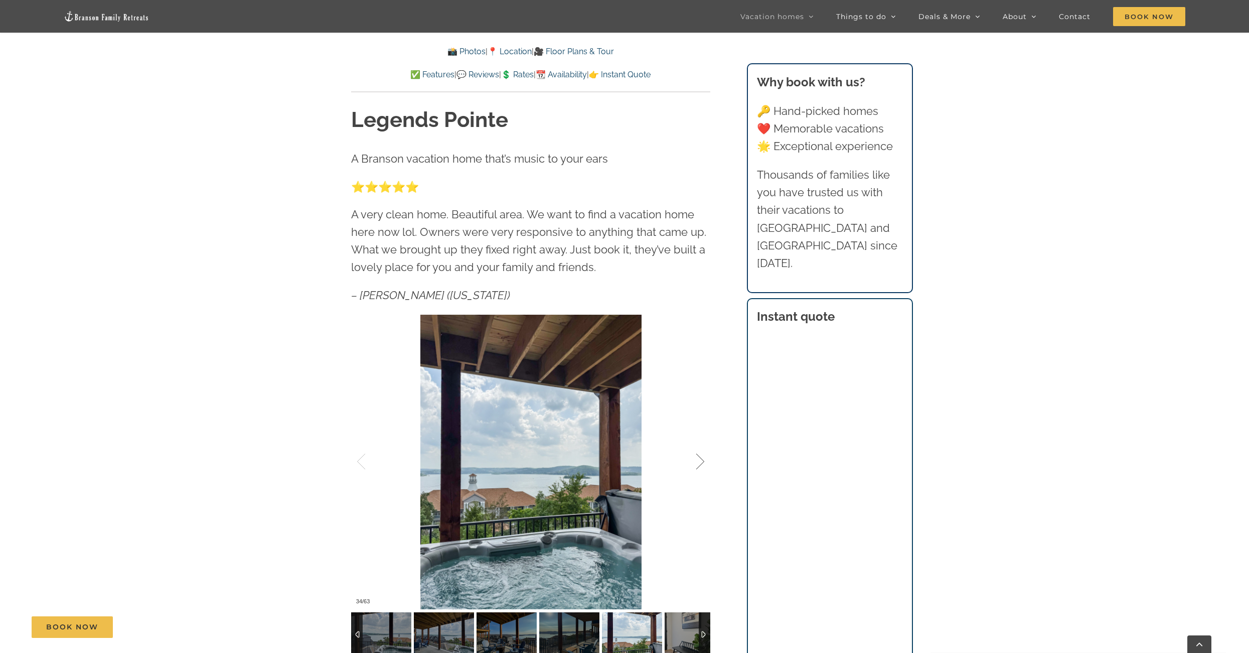
click at [701, 462] on div at bounding box center [689, 461] width 31 height 62
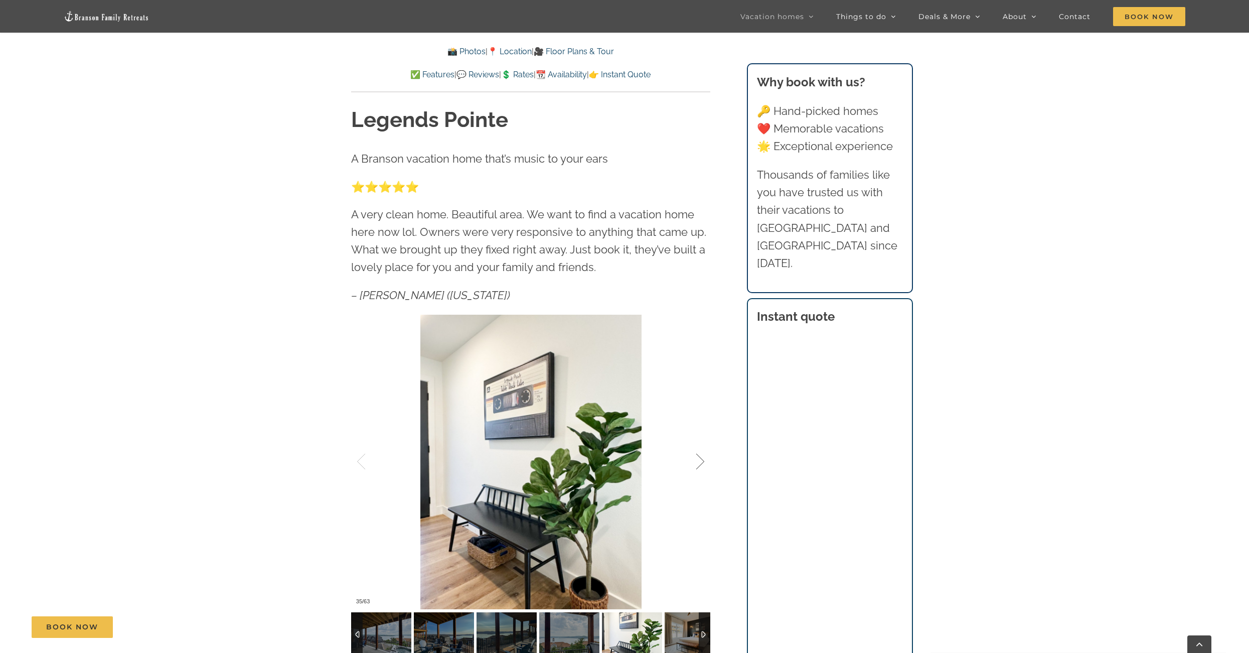
click at [701, 462] on div at bounding box center [689, 461] width 31 height 62
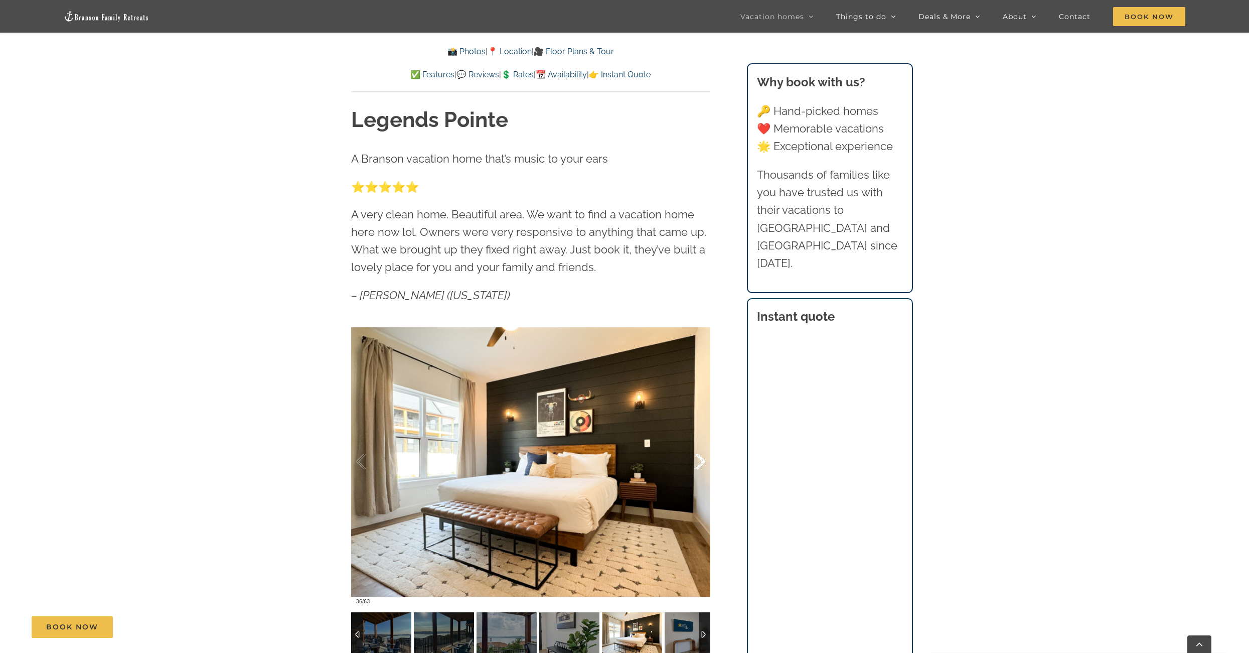
click at [701, 462] on div at bounding box center [689, 461] width 31 height 62
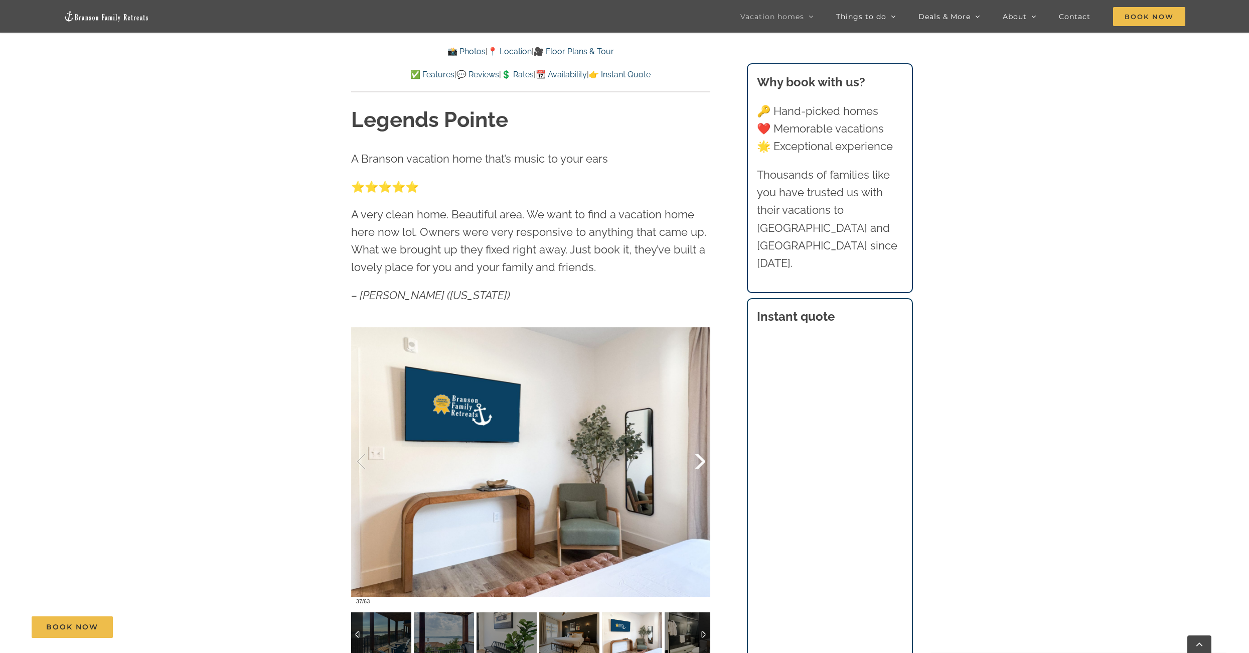
click at [701, 462] on div at bounding box center [689, 461] width 31 height 62
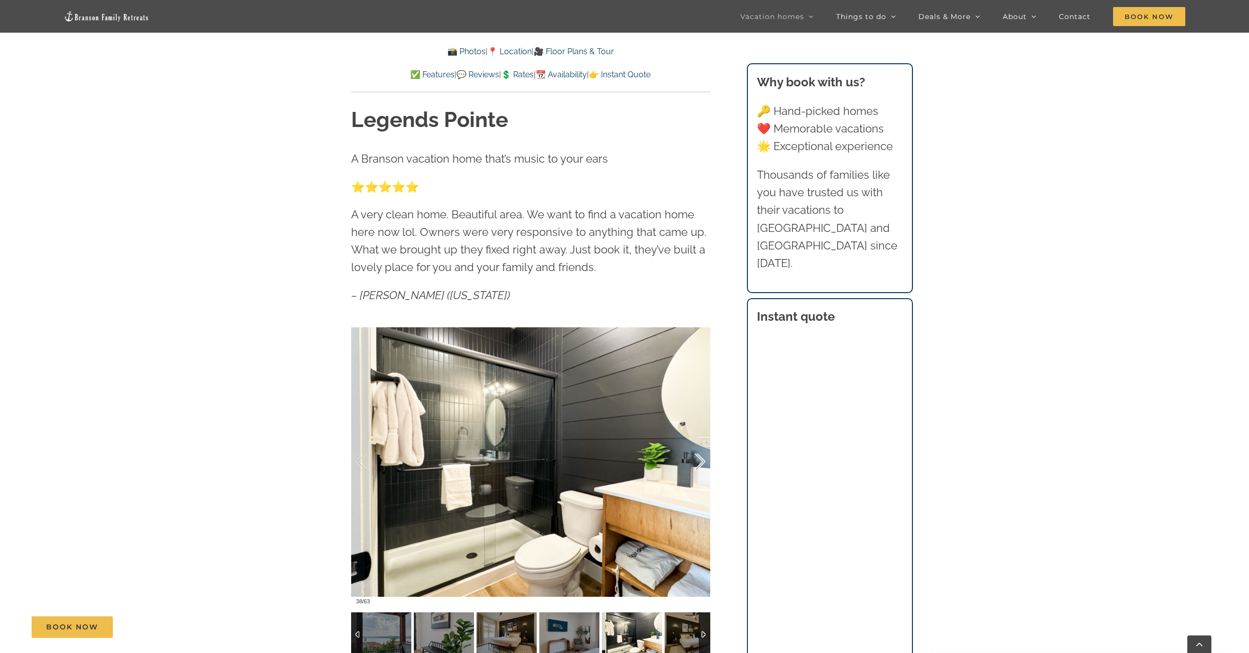
click at [701, 462] on div at bounding box center [689, 461] width 31 height 62
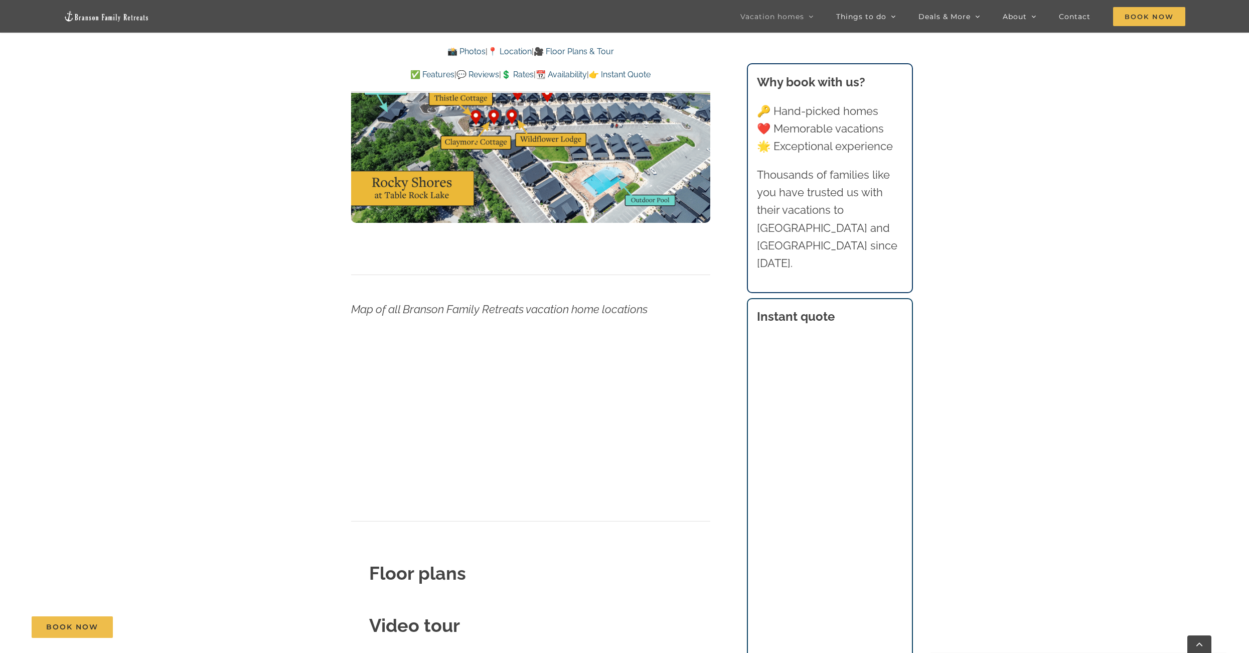
scroll to position [3660, 0]
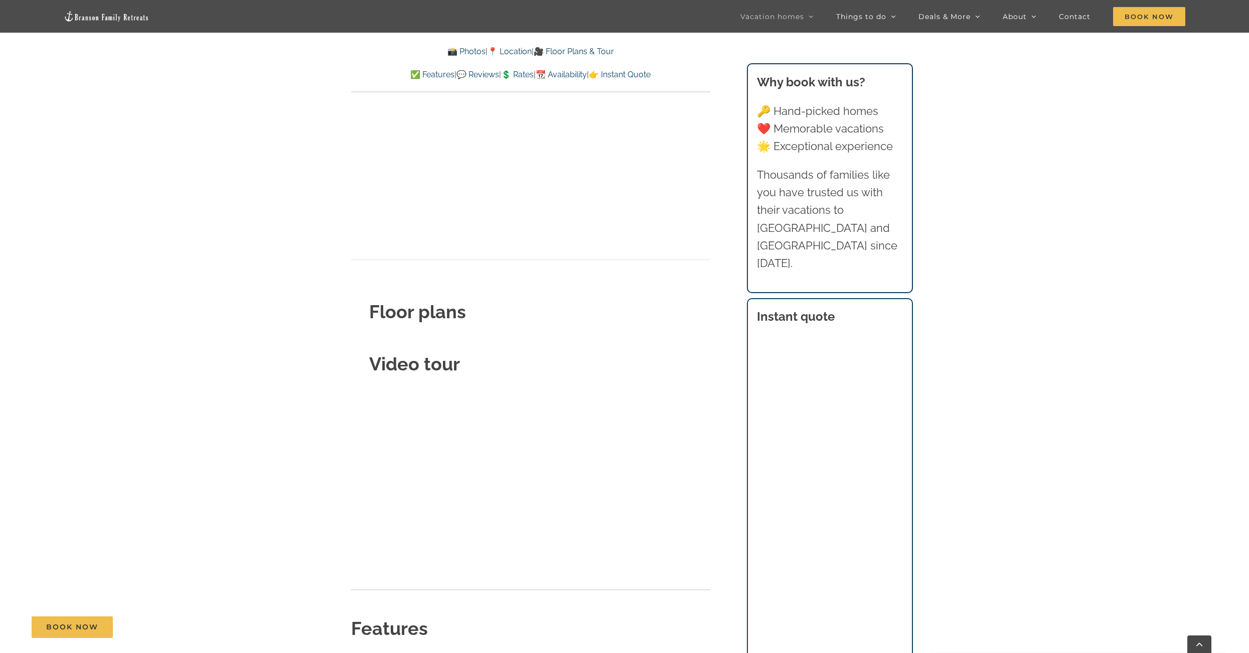
click at [451, 301] on strong "Floor plans" at bounding box center [417, 311] width 97 height 21
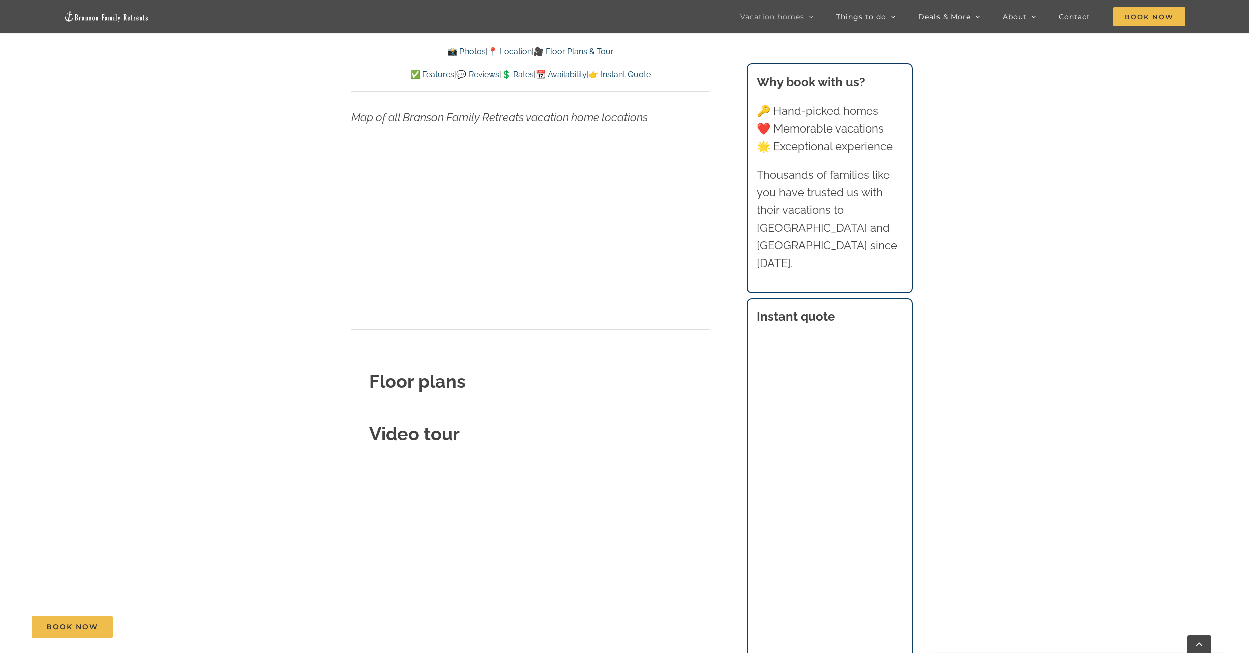
scroll to position [3590, 0]
